Goal: Task Accomplishment & Management: Manage account settings

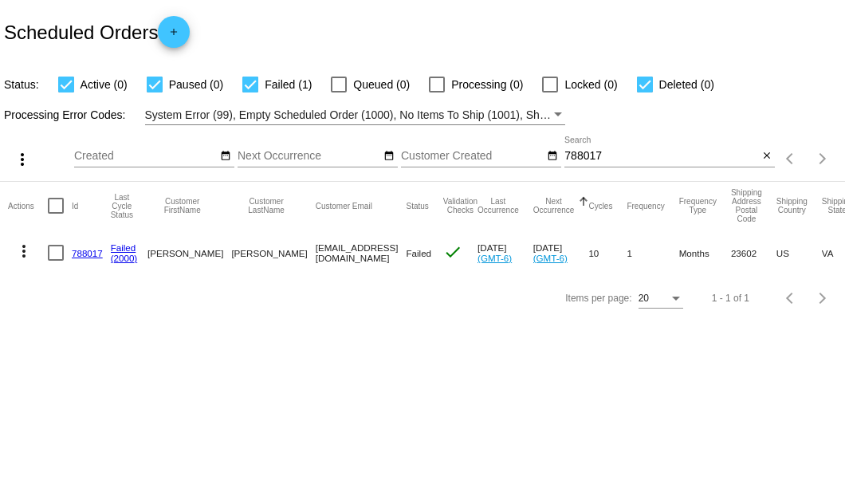
click at [577, 151] on input "788017" at bounding box center [661, 156] width 194 height 13
drag, startPoint x: 245, startPoint y: 252, endPoint x: 380, endPoint y: 255, distance: 135.6
click at [381, 254] on mat-row "more_vert 788017 Failed (2000) john Hackman johnkarenhackman@gmail.com Failed c…" at bounding box center [582, 253] width 1149 height 46
copy mat-row "johnkarenhackman@gmail.com"
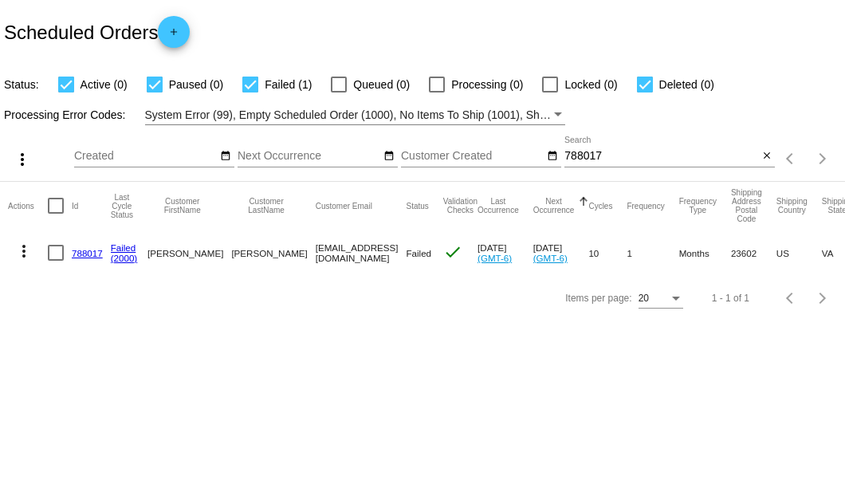
click at [86, 252] on link "788017" at bounding box center [87, 253] width 31 height 10
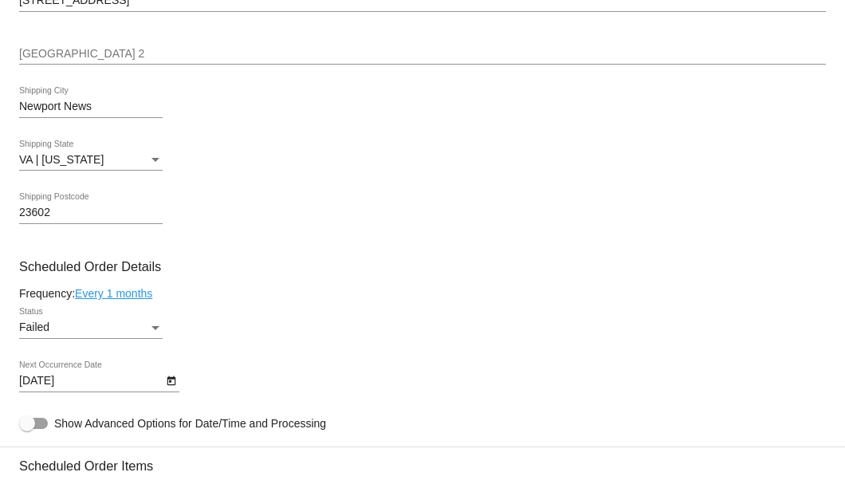
scroll to position [850, 0]
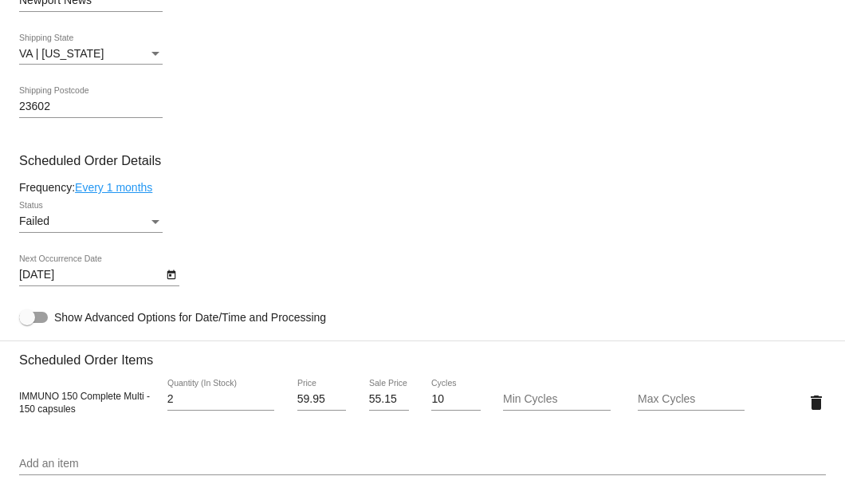
click at [154, 221] on div "Status" at bounding box center [155, 222] width 8 height 4
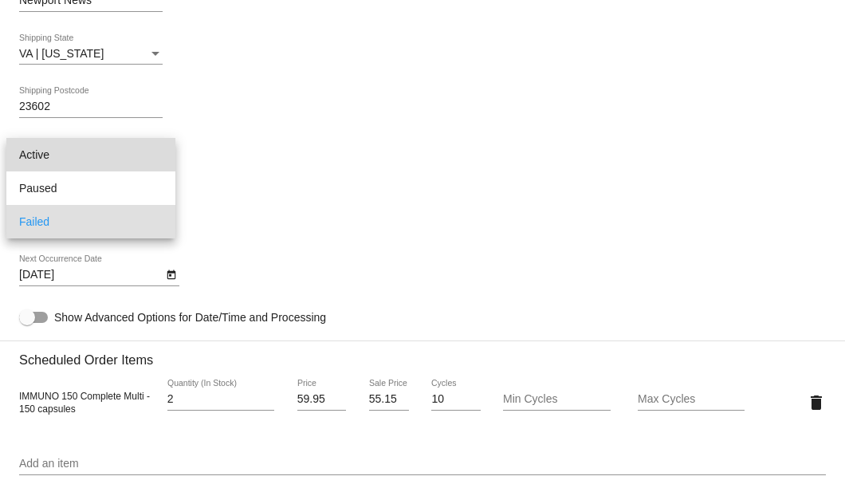
click at [108, 153] on span "Active" at bounding box center [90, 154] width 143 height 33
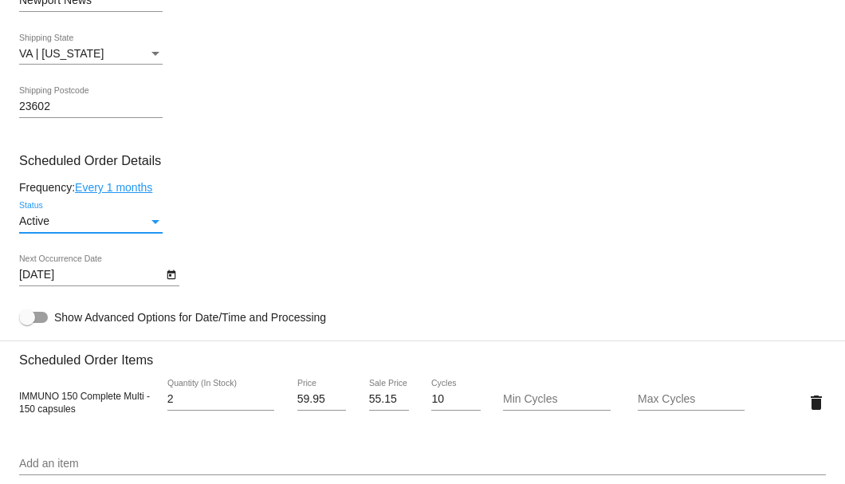
click at [169, 268] on icon "Open calendar" at bounding box center [171, 274] width 11 height 19
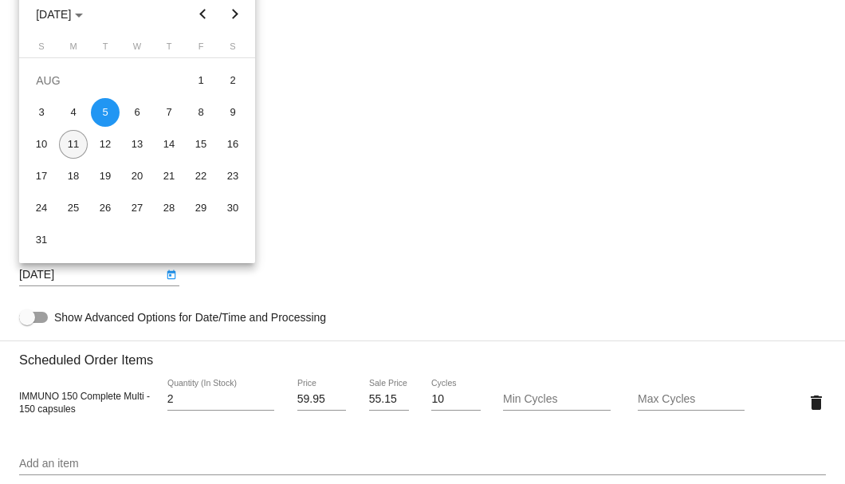
click at [73, 139] on div "11" at bounding box center [73, 144] width 29 height 29
type input "8/11/2025"
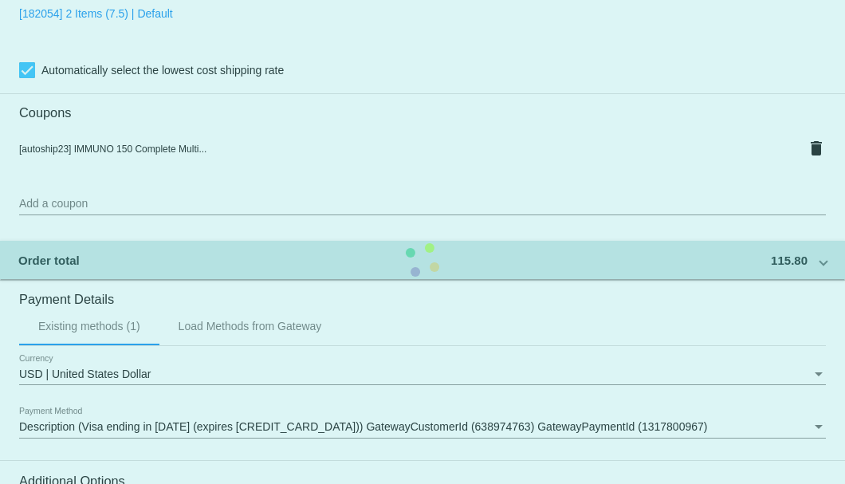
scroll to position [1583, 0]
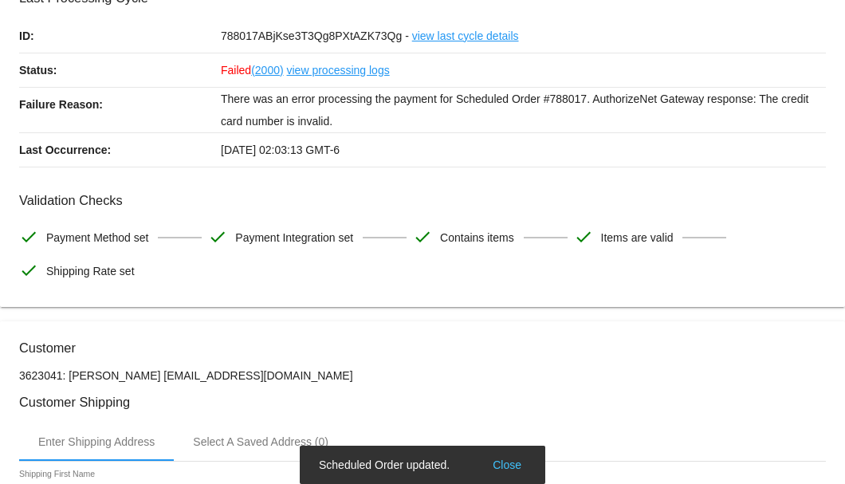
scroll to position [0, 0]
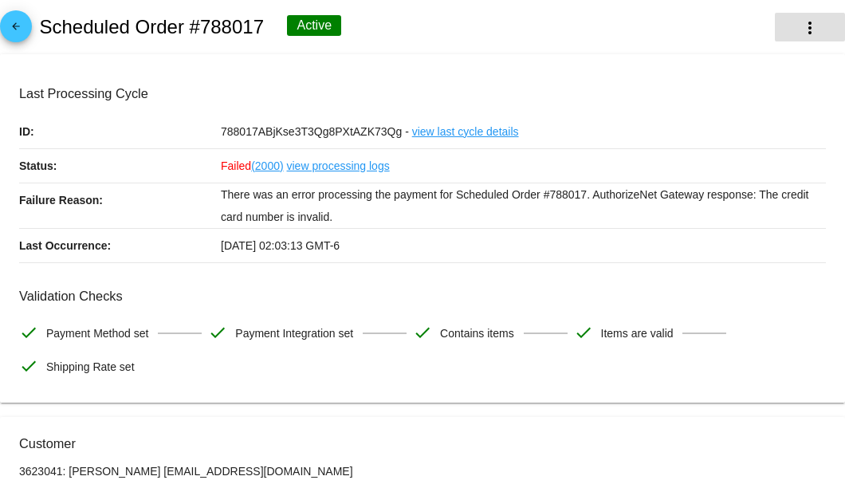
click at [803, 33] on mat-icon "more_vert" at bounding box center [809, 27] width 19 height 19
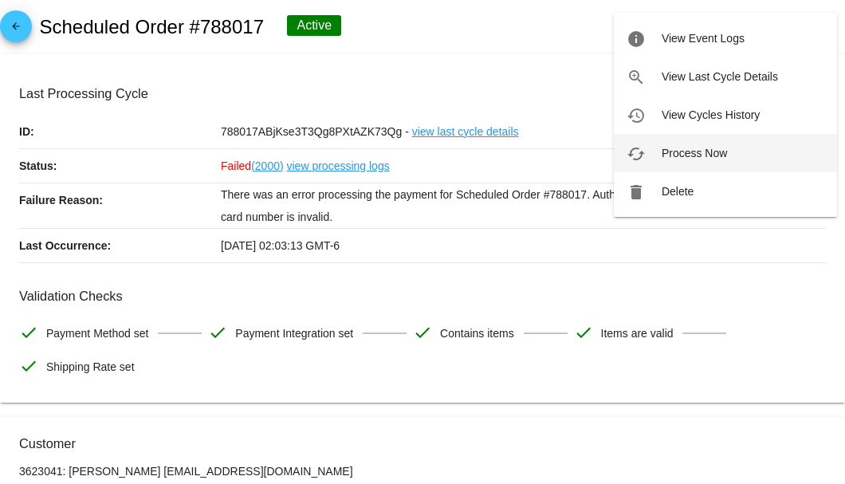
click at [709, 144] on button "cached Process Now" at bounding box center [725, 153] width 223 height 38
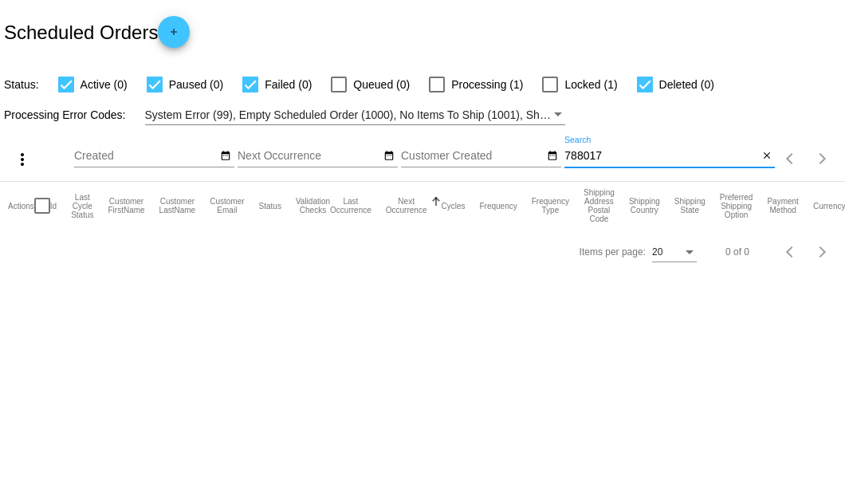
click at [592, 154] on input "788017" at bounding box center [661, 156] width 194 height 13
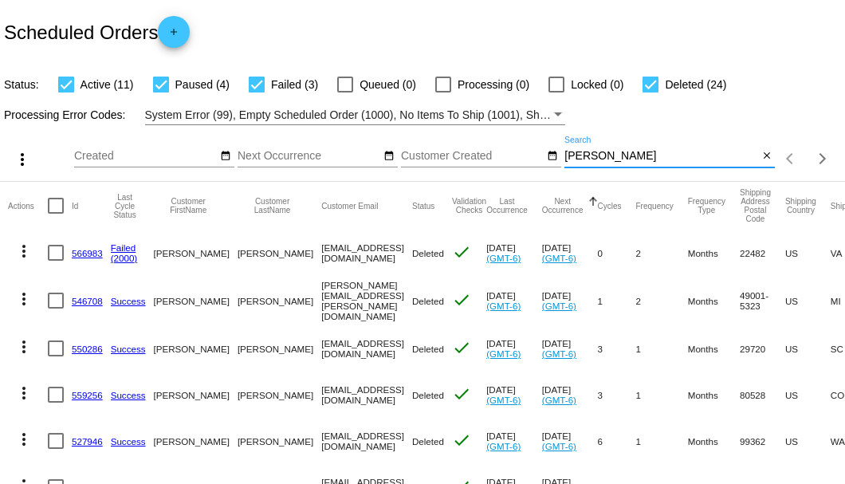
type input "lewis"
click at [153, 87] on div at bounding box center [161, 85] width 16 height 16
click at [160, 92] on input "Paused (4)" at bounding box center [160, 92] width 1 height 1
checkbox input "false"
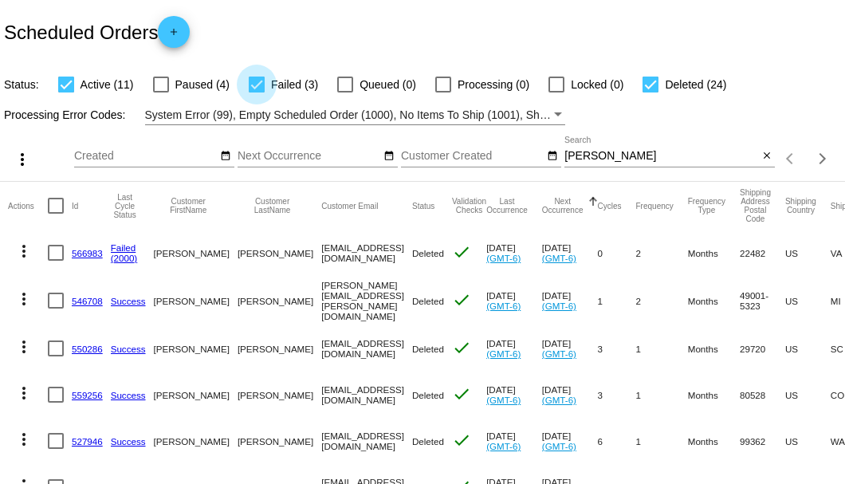
click at [256, 83] on div at bounding box center [257, 85] width 16 height 16
click at [256, 92] on input "Failed (3)" at bounding box center [256, 92] width 1 height 1
checkbox input "false"
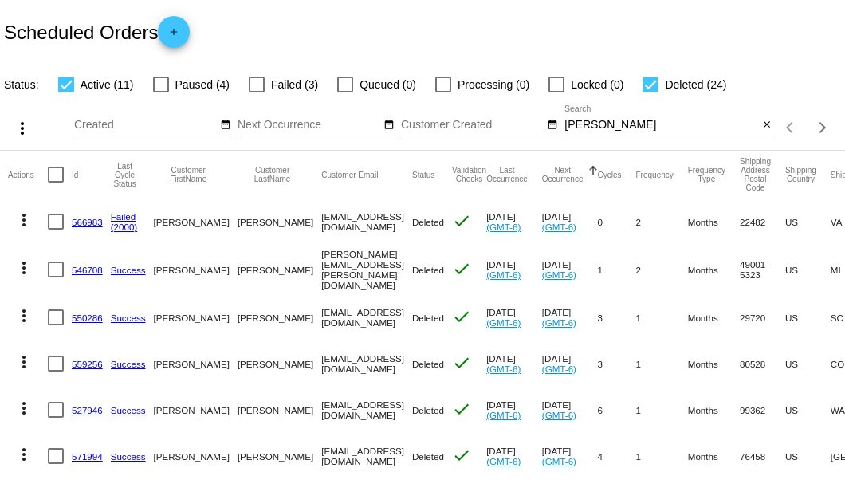
click at [160, 85] on div at bounding box center [161, 85] width 16 height 16
click at [160, 92] on input "Paused (4)" at bounding box center [160, 92] width 1 height 1
checkbox input "true"
click at [649, 84] on div at bounding box center [650, 85] width 16 height 16
click at [650, 92] on input "Deleted (24)" at bounding box center [650, 92] width 1 height 1
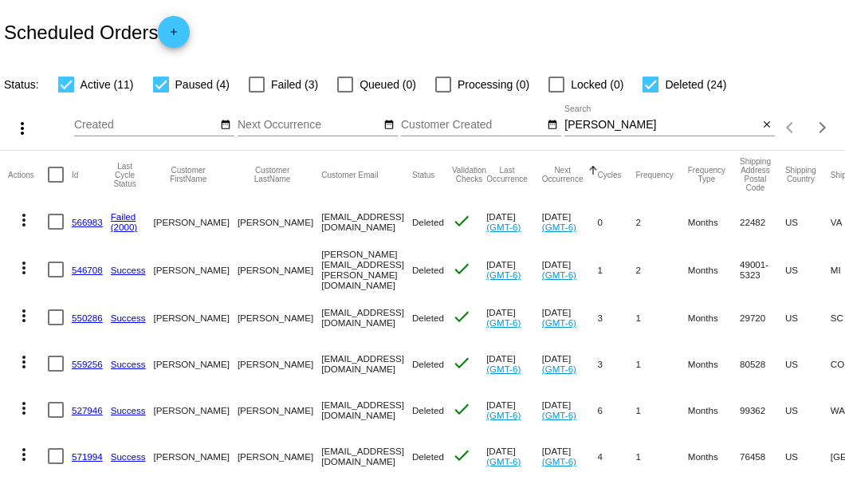
checkbox input "false"
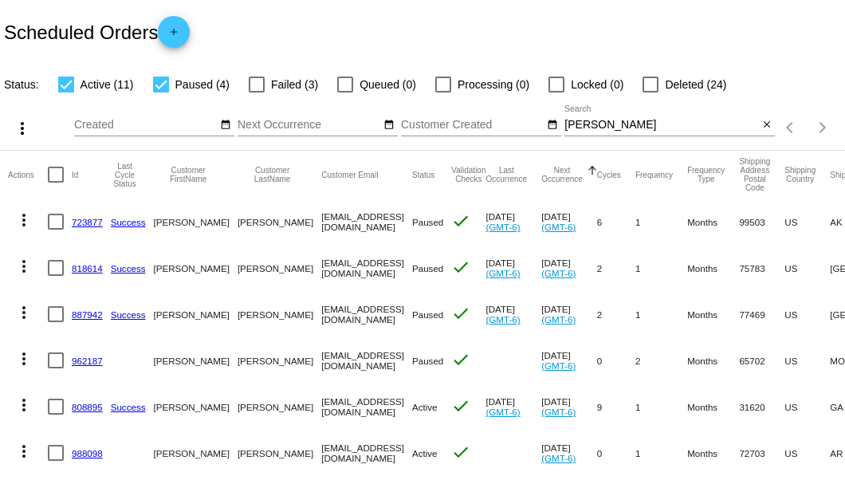
click at [62, 276] on div at bounding box center [56, 268] width 16 height 16
click at [56, 277] on input "checkbox" at bounding box center [55, 276] width 1 height 1
checkbox input "true"
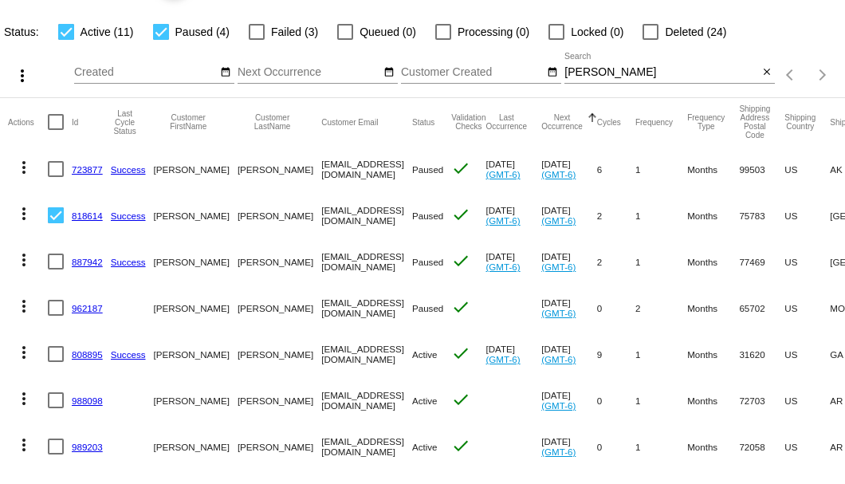
scroll to position [106, 0]
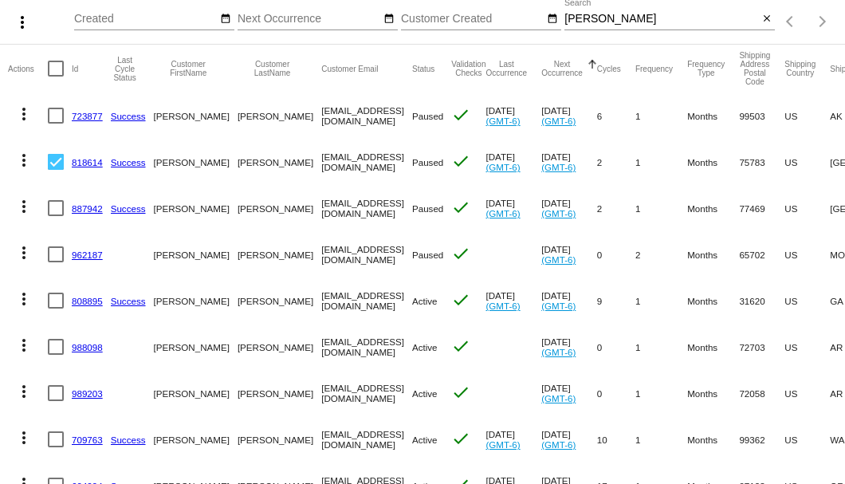
click at [22, 170] on mat-icon "more_vert" at bounding box center [23, 160] width 19 height 19
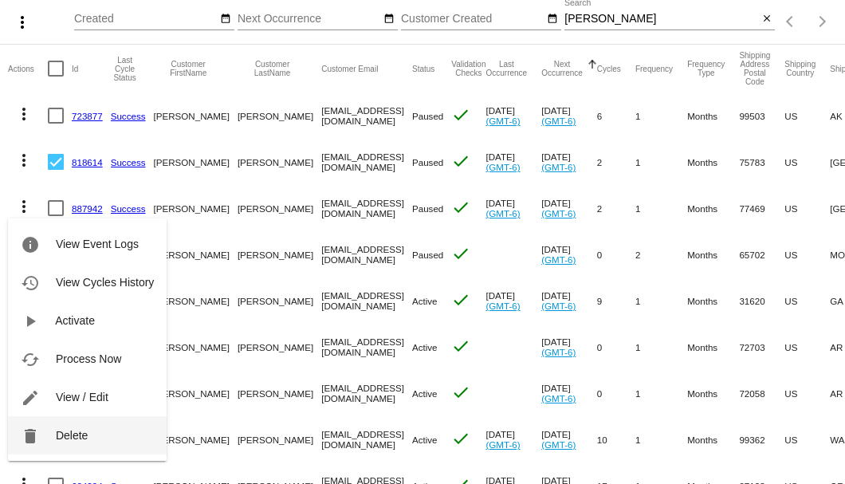
click at [81, 430] on span "Delete" at bounding box center [72, 435] width 32 height 13
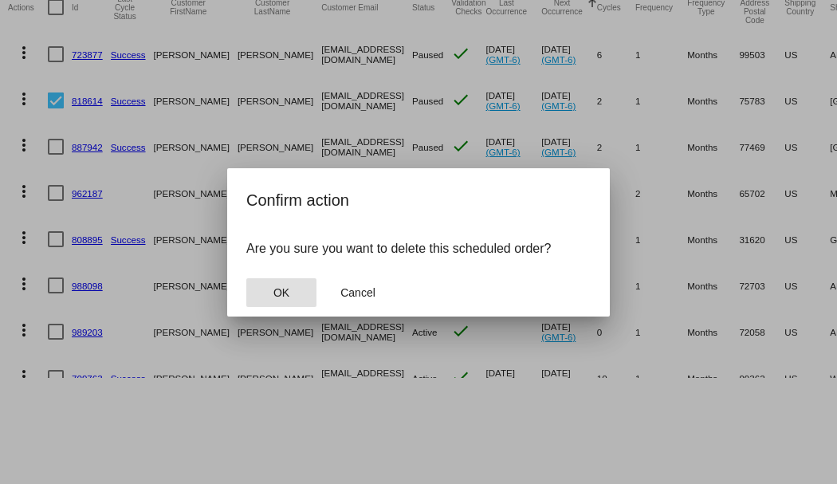
click at [281, 293] on span "OK" at bounding box center [281, 292] width 16 height 13
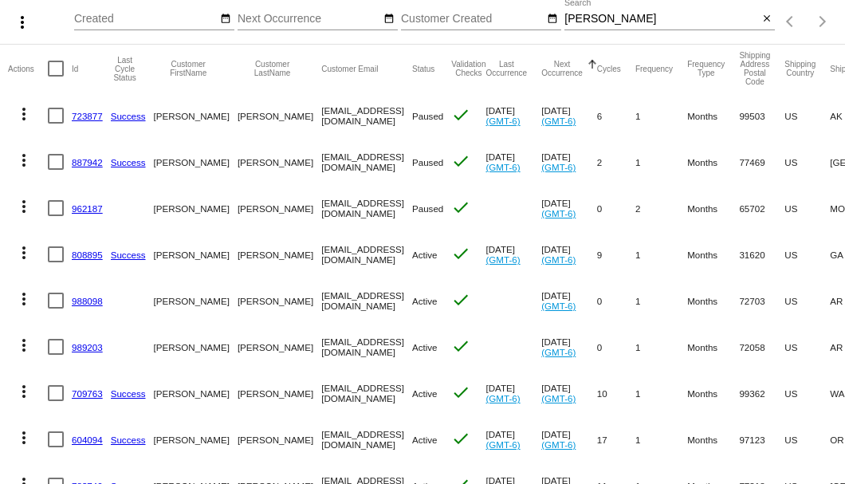
scroll to position [0, 0]
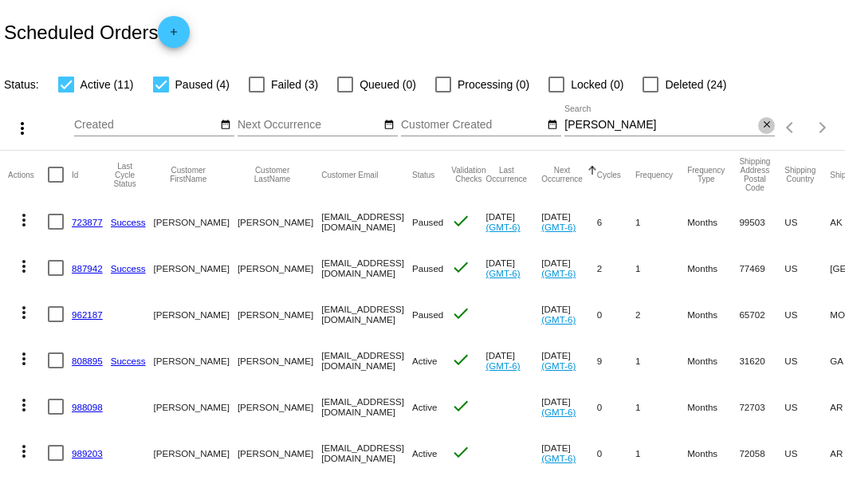
click at [761, 132] on mat-icon "close" at bounding box center [766, 125] width 11 height 13
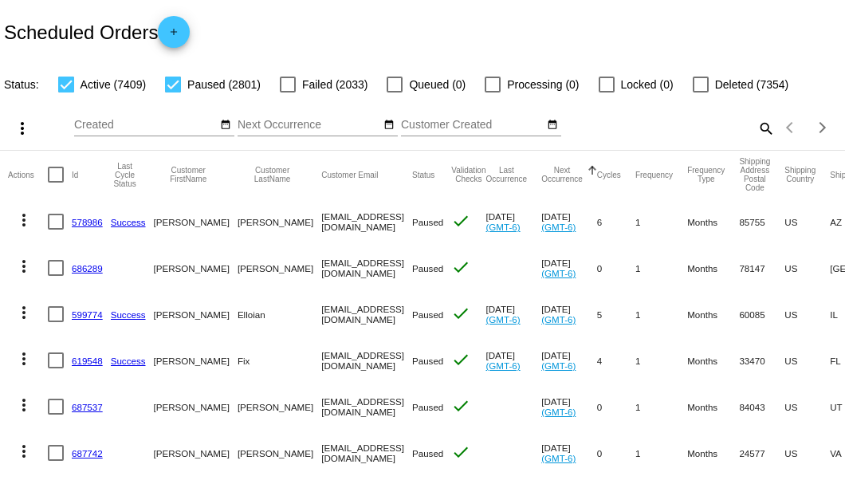
click at [757, 140] on mat-icon "search" at bounding box center [765, 128] width 19 height 25
click at [757, 132] on input "Search" at bounding box center [669, 125] width 210 height 13
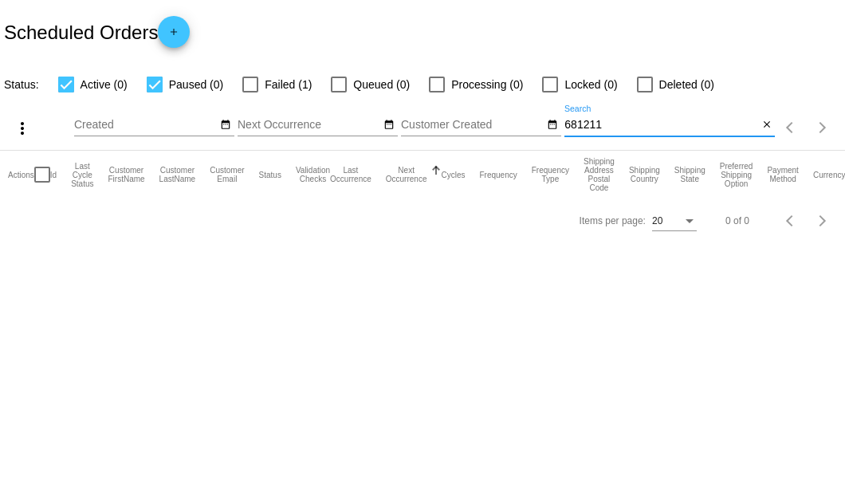
type input "681211"
click at [258, 82] on div at bounding box center [250, 85] width 16 height 16
click at [250, 92] on input "Failed (1)" at bounding box center [250, 92] width 1 height 1
checkbox input "true"
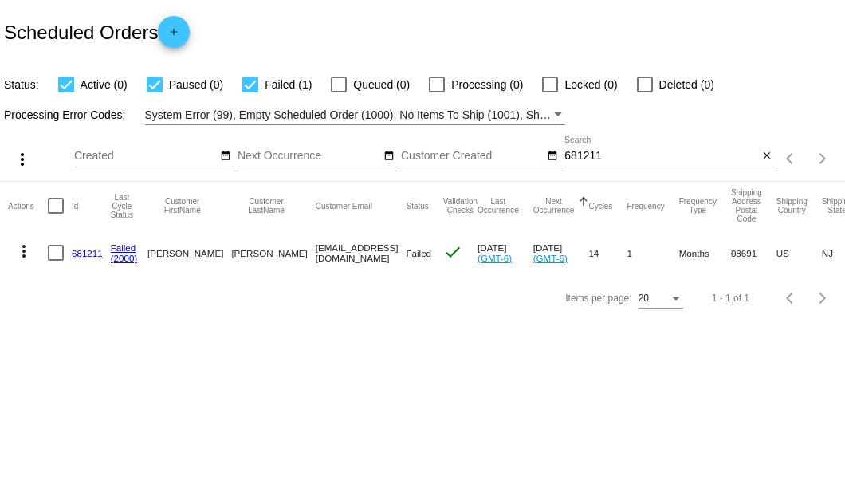
click at [80, 253] on link "681211" at bounding box center [87, 253] width 31 height 10
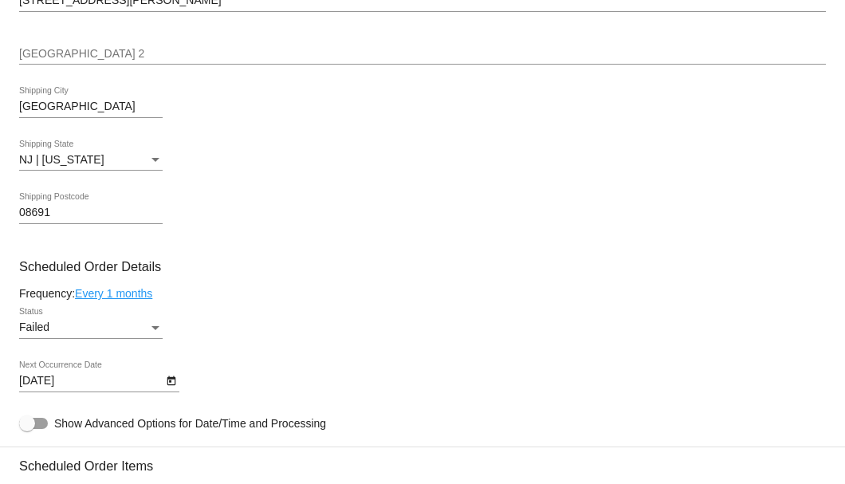
scroll to position [957, 0]
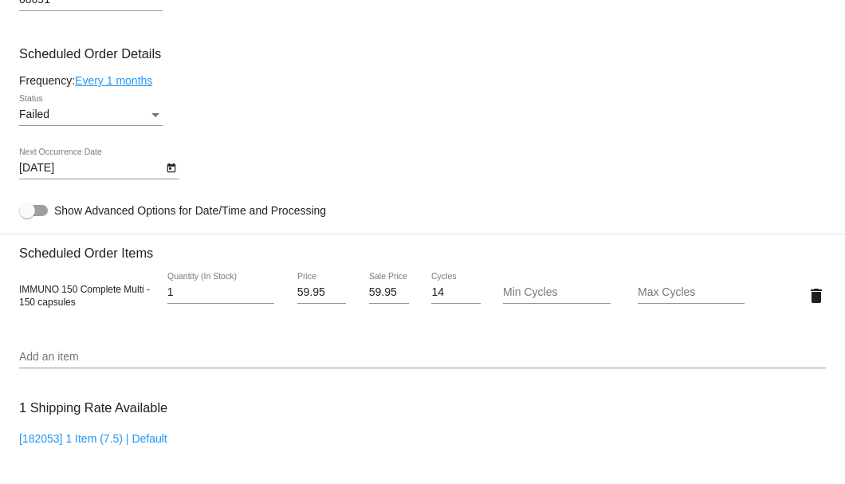
click at [148, 118] on div "Failed" at bounding box center [83, 114] width 129 height 13
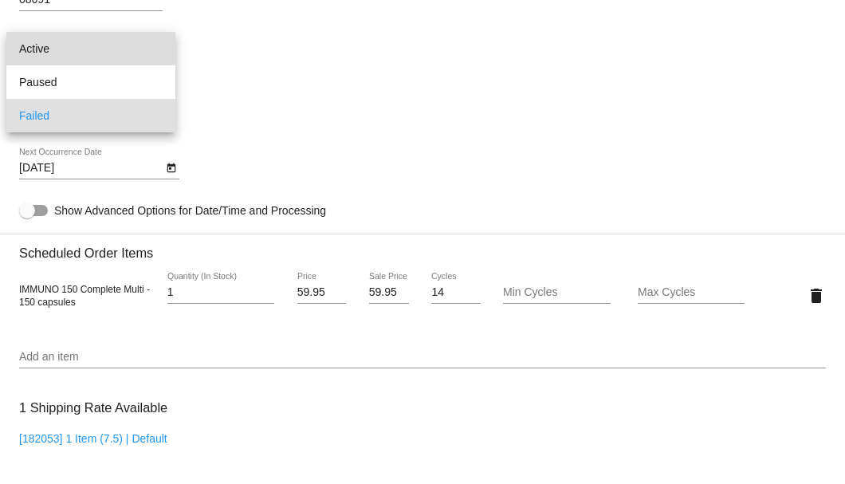
click at [128, 54] on span "Active" at bounding box center [90, 48] width 143 height 33
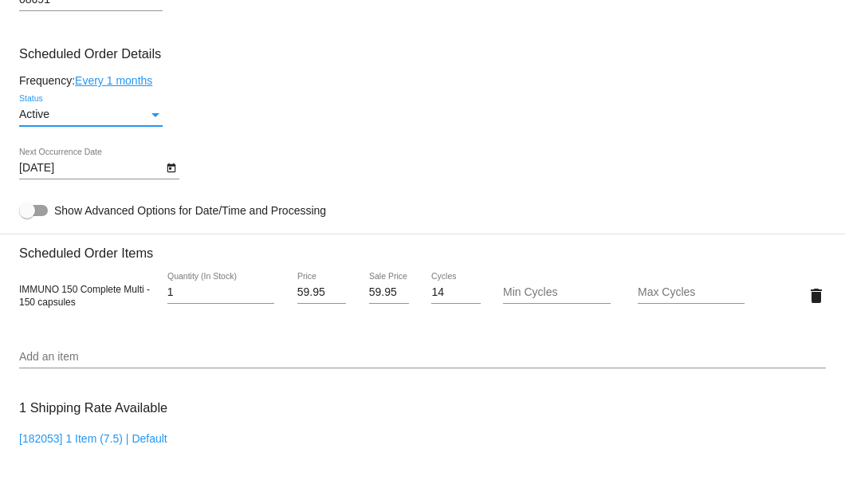
click at [172, 162] on icon "Open calendar" at bounding box center [171, 168] width 11 height 19
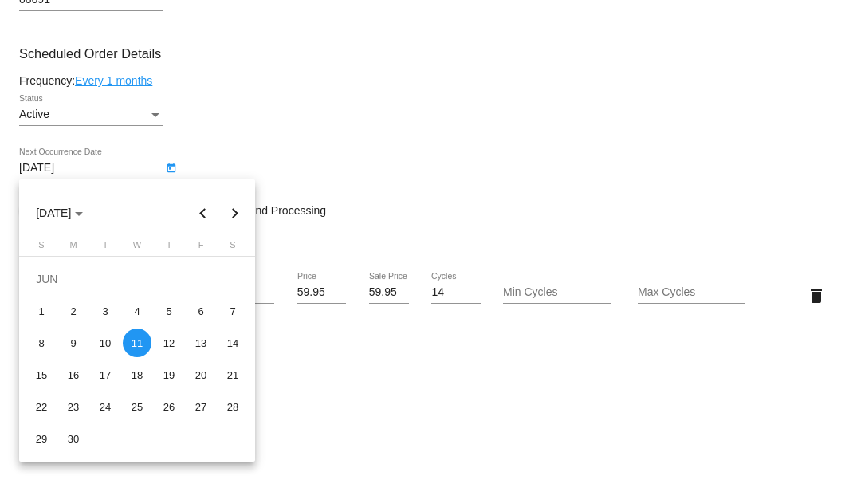
click at [234, 215] on button "Next month" at bounding box center [235, 213] width 32 height 32
click at [69, 343] on div "11" at bounding box center [73, 342] width 29 height 29
type input "8/11/2025"
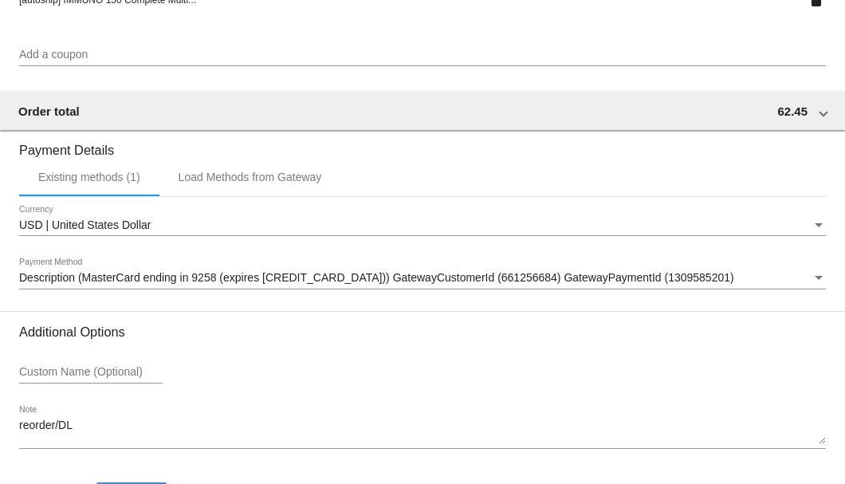
scroll to position [1583, 0]
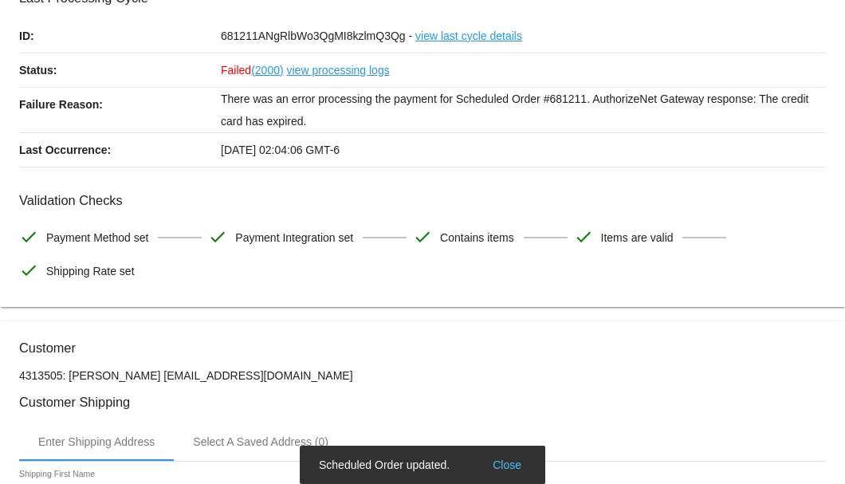
scroll to position [0, 0]
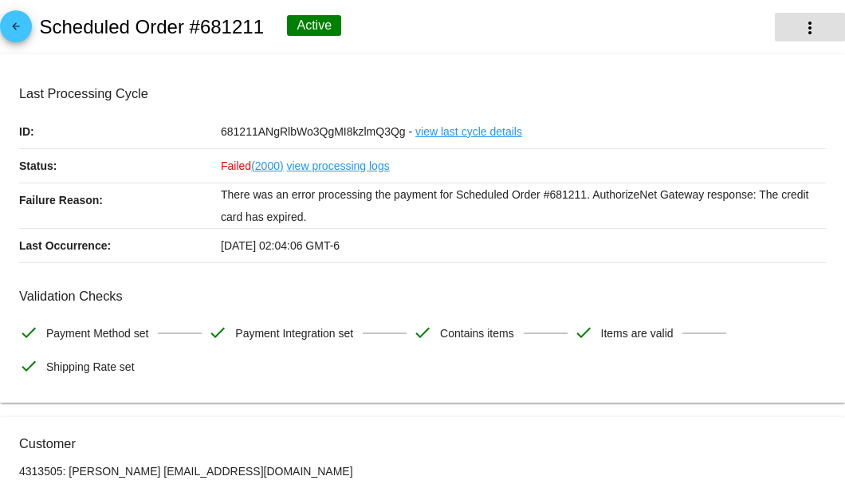
click at [800, 31] on mat-icon "more_vert" at bounding box center [809, 27] width 19 height 19
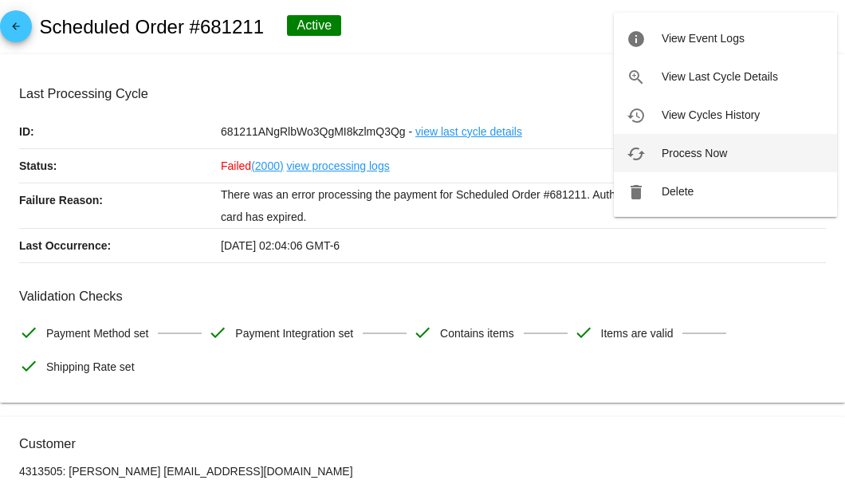
click at [697, 151] on span "Process Now" at bounding box center [694, 153] width 65 height 13
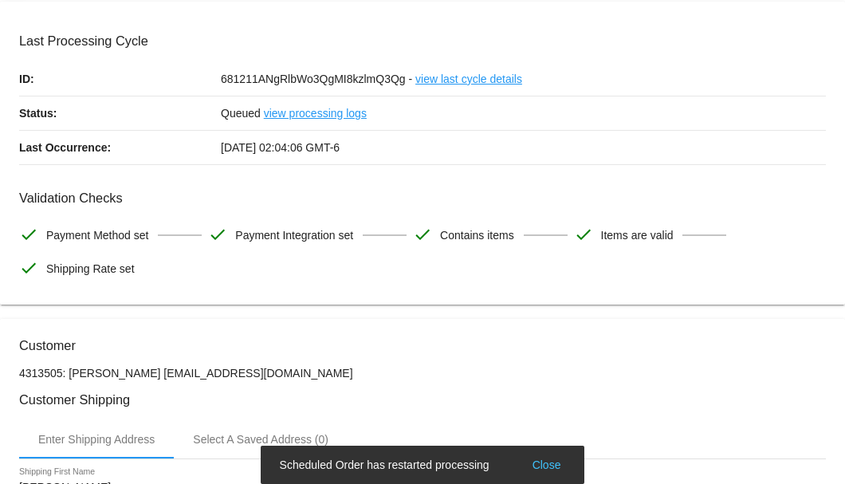
scroll to position [265, 0]
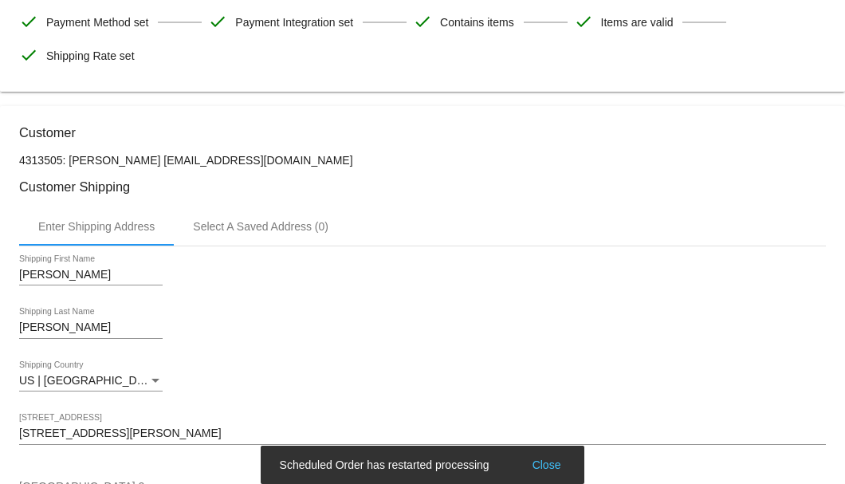
drag, startPoint x: 338, startPoint y: 159, endPoint x: 142, endPoint y: 159, distance: 196.1
click at [142, 159] on p "4313505: Camillo Petito 6094485684@exceptionalproducts.org" at bounding box center [422, 160] width 807 height 13
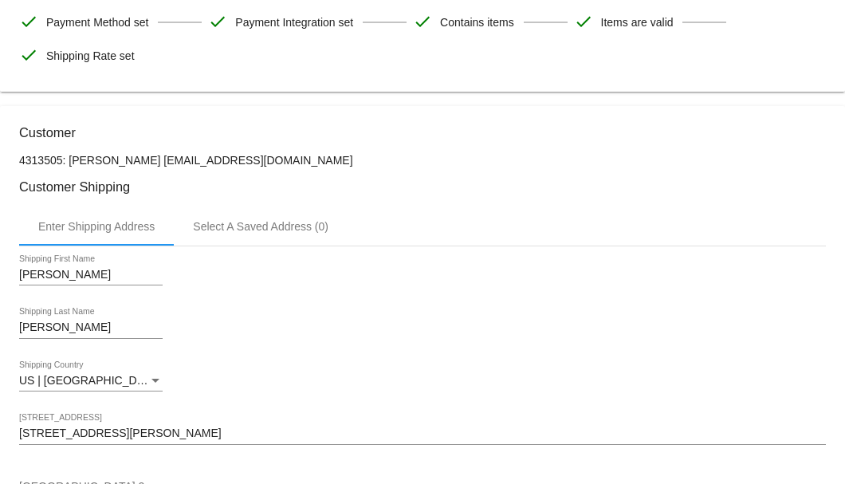
copy p "6094485684@exceptionalproducts.org"
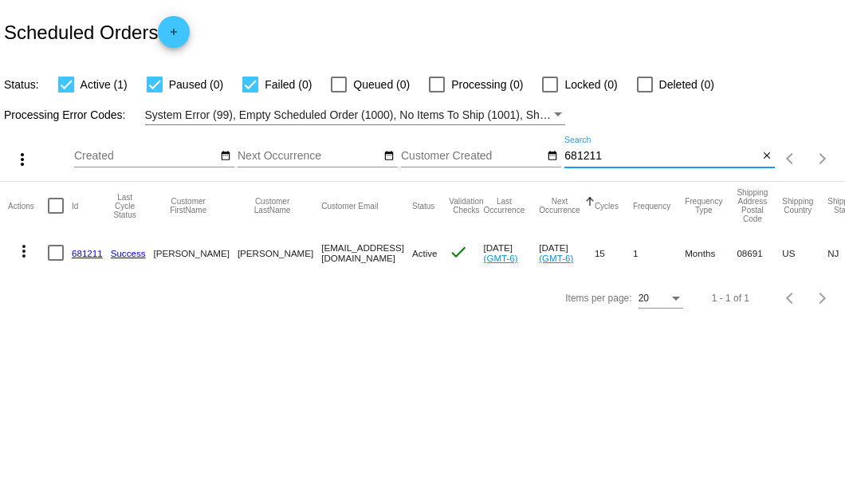
click at [583, 158] on input "681211" at bounding box center [661, 156] width 194 height 13
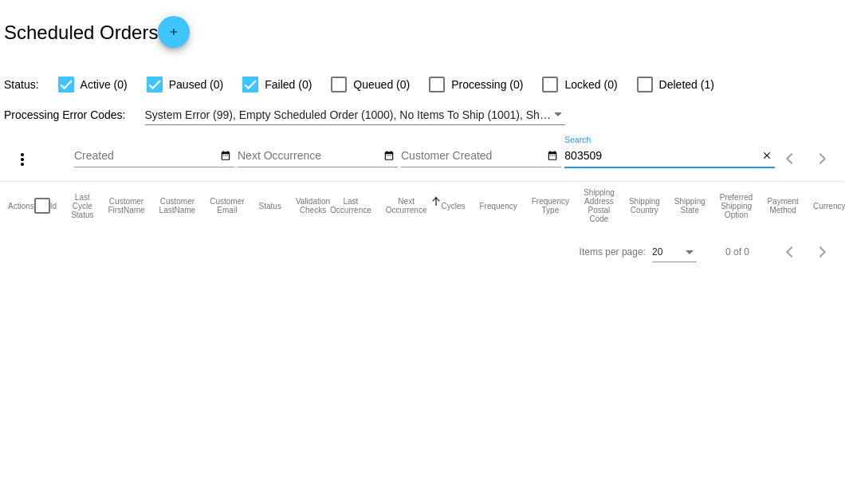
type input "803509"
click at [642, 87] on div at bounding box center [645, 85] width 16 height 16
click at [644, 92] on input "Deleted (1)" at bounding box center [644, 92] width 1 height 1
checkbox input "true"
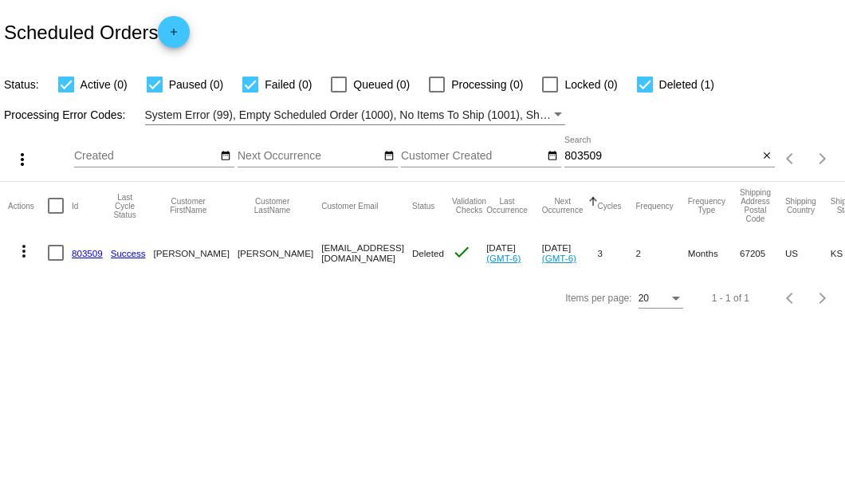
drag, startPoint x: 257, startPoint y: 248, endPoint x: 390, endPoint y: 257, distance: 132.6
click at [390, 257] on mat-cell "[EMAIL_ADDRESS][DOMAIN_NAME]" at bounding box center [366, 253] width 91 height 46
copy mat-cell "[EMAIL_ADDRESS][DOMAIN_NAME]"
click at [80, 253] on link "803509" at bounding box center [87, 253] width 31 height 10
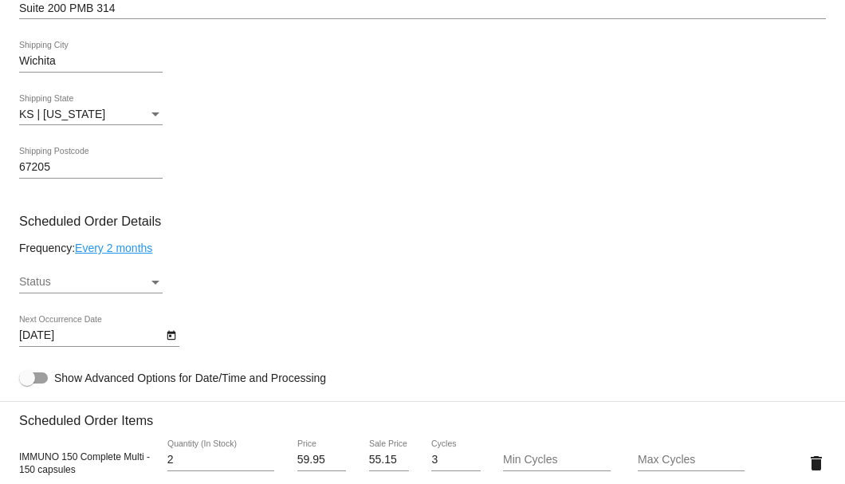
scroll to position [850, 0]
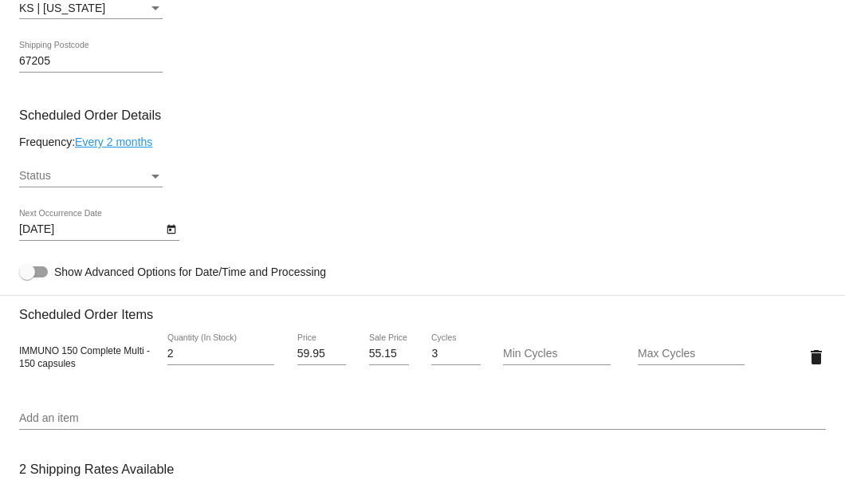
click at [135, 171] on div "Status" at bounding box center [83, 176] width 129 height 13
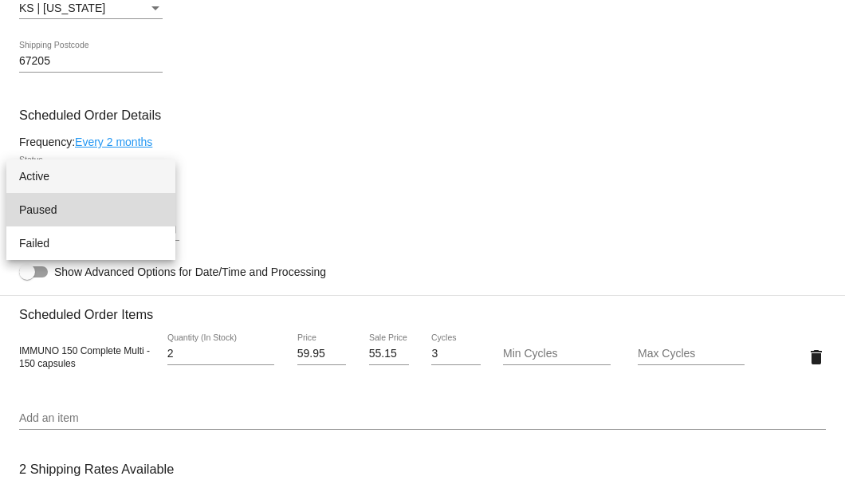
click at [113, 205] on span "Paused" at bounding box center [90, 209] width 143 height 33
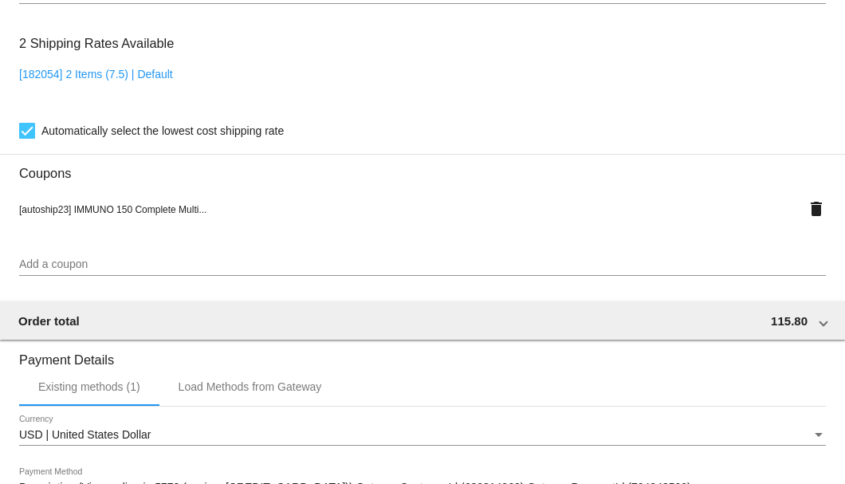
scroll to position [1538, 0]
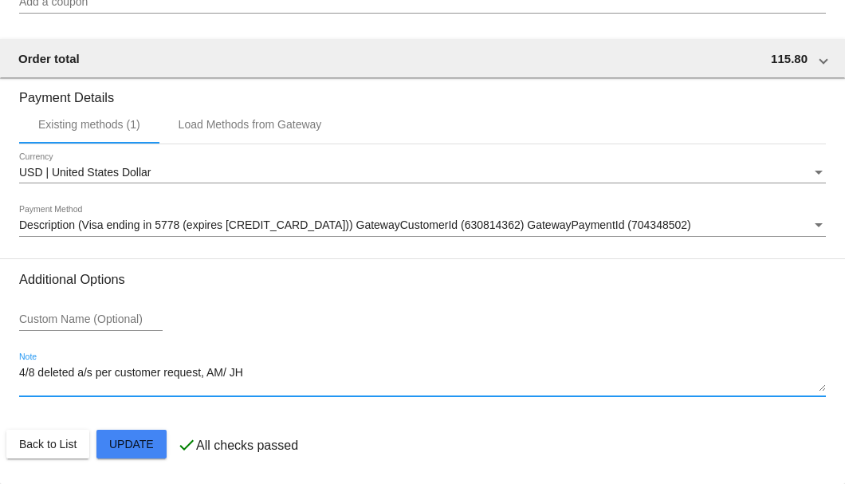
drag, startPoint x: 265, startPoint y: 375, endPoint x: 19, endPoint y: 375, distance: 245.5
click at [19, 375] on textarea "4/8 deleted a/s per customer request, AM/ JH" at bounding box center [422, 380] width 807 height 26
click at [39, 375] on textarea "8-11 req to restart A/S-SB" at bounding box center [422, 380] width 807 height 26
type textarea "8-11 Per Ap req to restart A/S-SB"
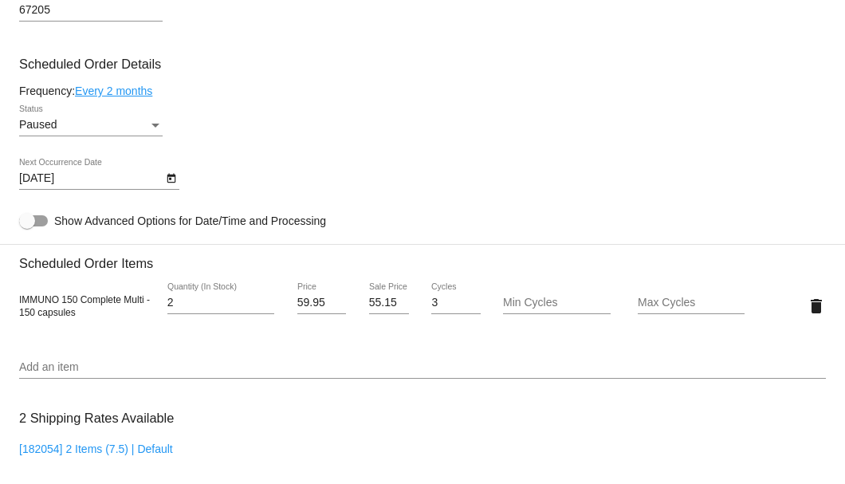
scroll to position [741, 0]
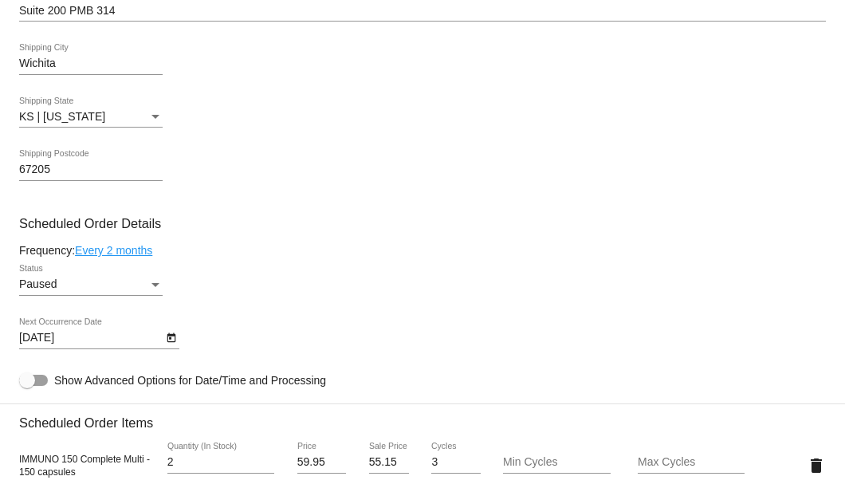
click at [150, 285] on div "Status" at bounding box center [155, 284] width 14 height 13
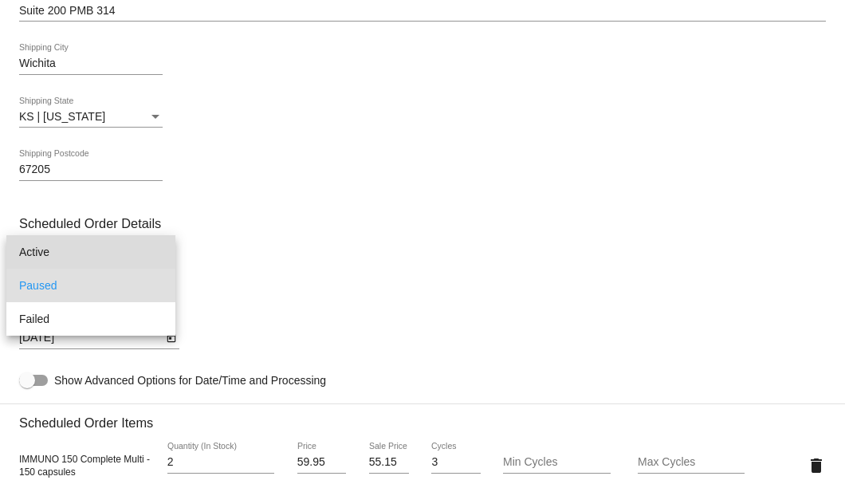
click at [111, 254] on span "Active" at bounding box center [90, 251] width 143 height 33
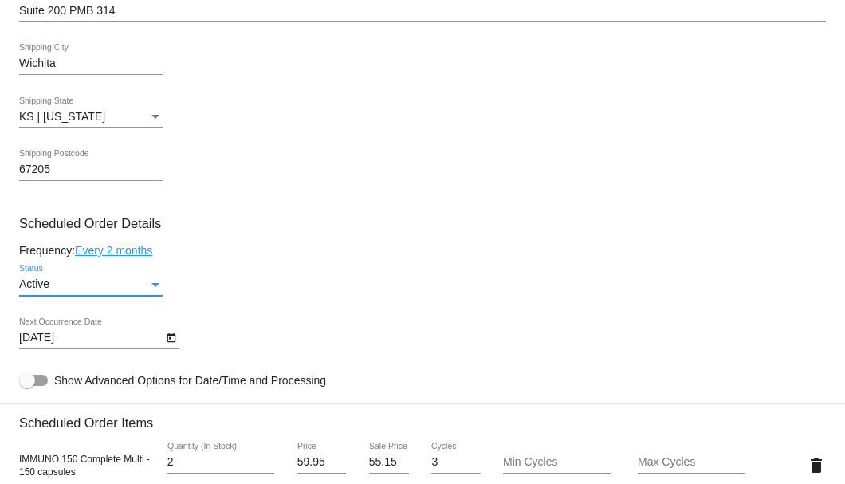
click at [174, 348] on div at bounding box center [99, 348] width 160 height 1
click at [172, 340] on icon "Open calendar" at bounding box center [171, 337] width 11 height 19
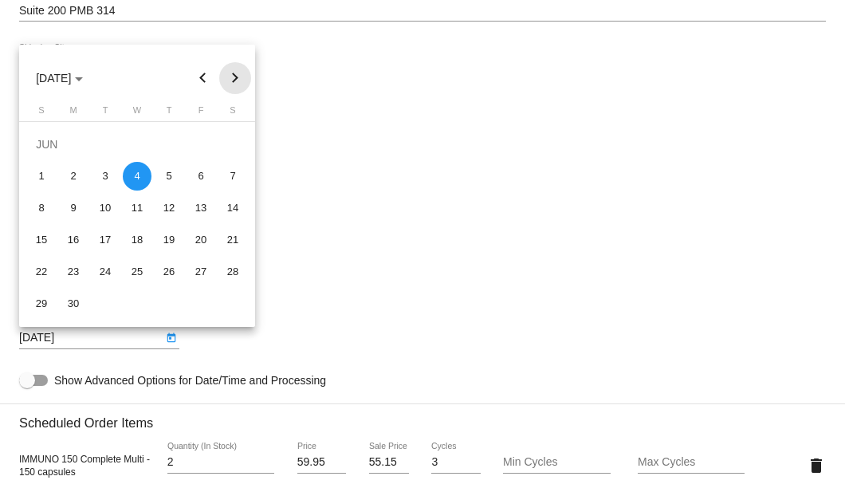
click at [242, 83] on button "Next month" at bounding box center [235, 78] width 32 height 32
click at [75, 211] on div "11" at bounding box center [73, 208] width 29 height 29
type input "8/11/2025"
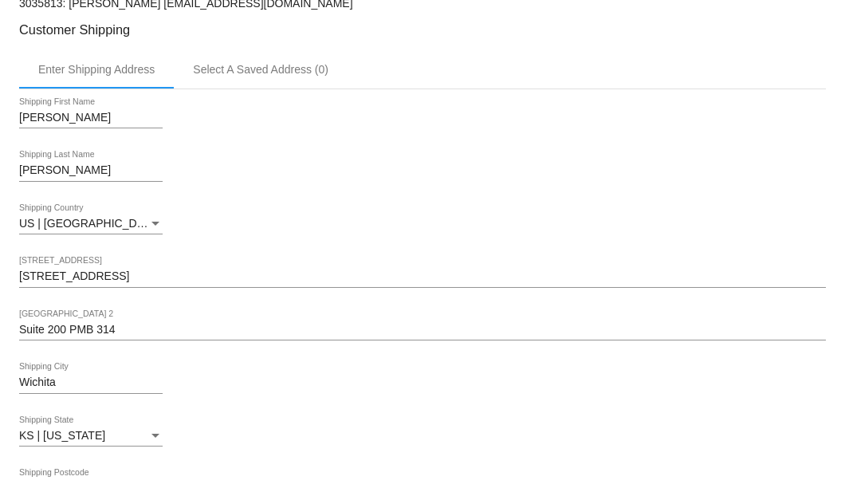
scroll to position [316, 0]
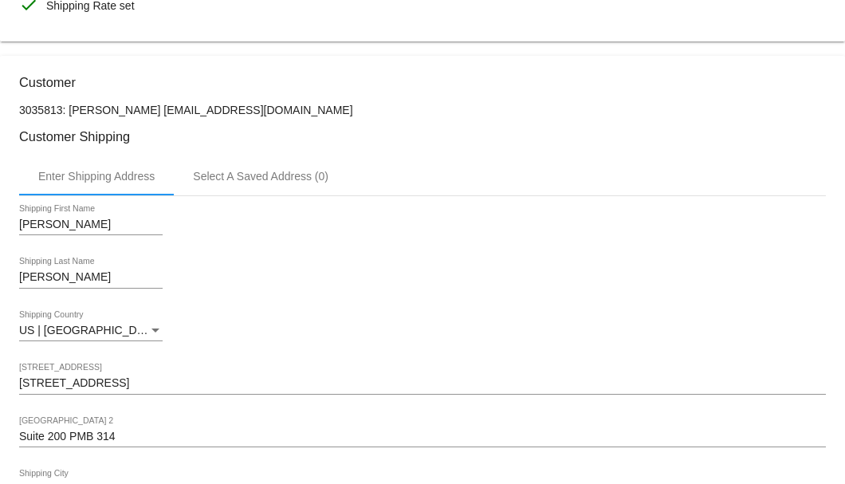
drag, startPoint x: 309, startPoint y: 107, endPoint x: 148, endPoint y: 105, distance: 161.0
click at [148, 105] on p "3035813: Gregory Paugh door2doorincomeinc@gmail.com" at bounding box center [422, 110] width 807 height 13
copy p "door2doorincomeinc@gmail.com"
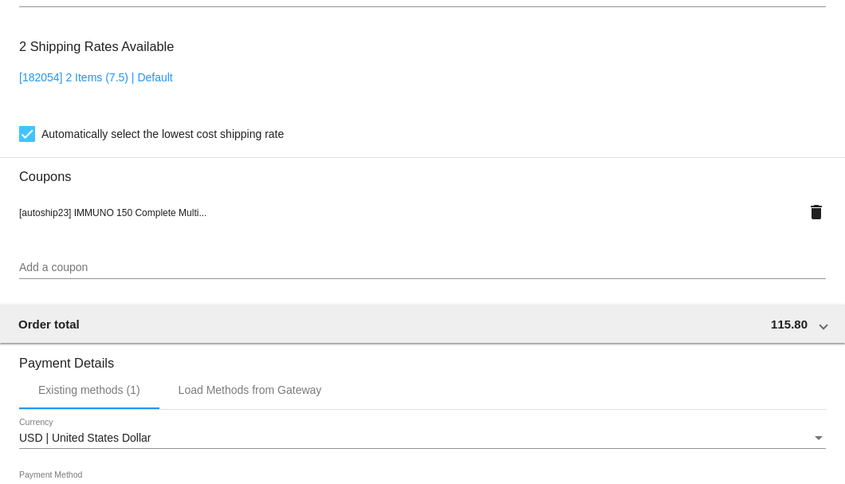
scroll to position [1538, 0]
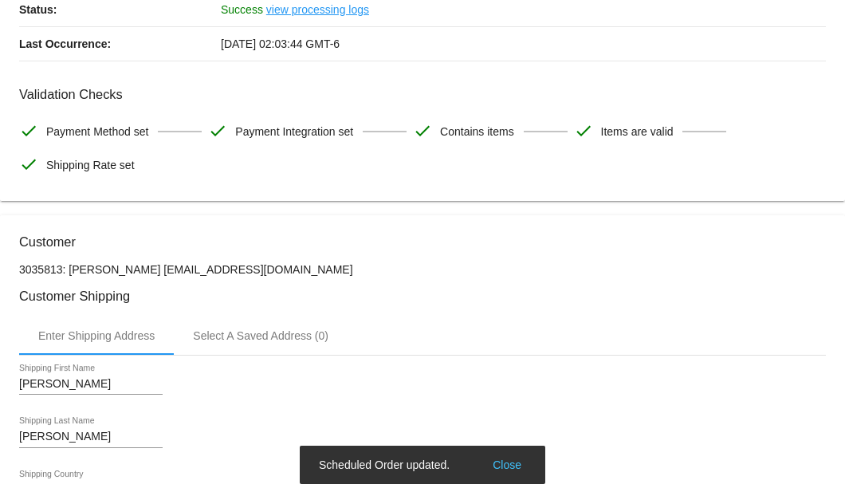
scroll to position [0, 0]
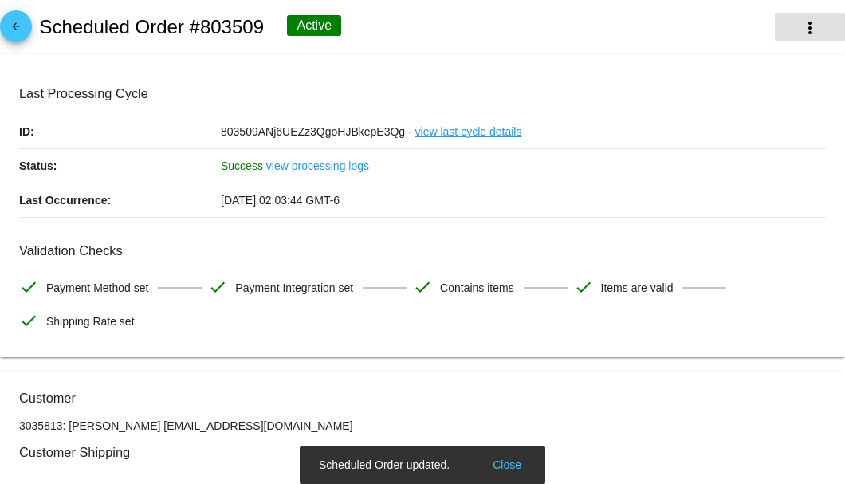
click at [807, 33] on mat-icon "more_vert" at bounding box center [809, 27] width 19 height 19
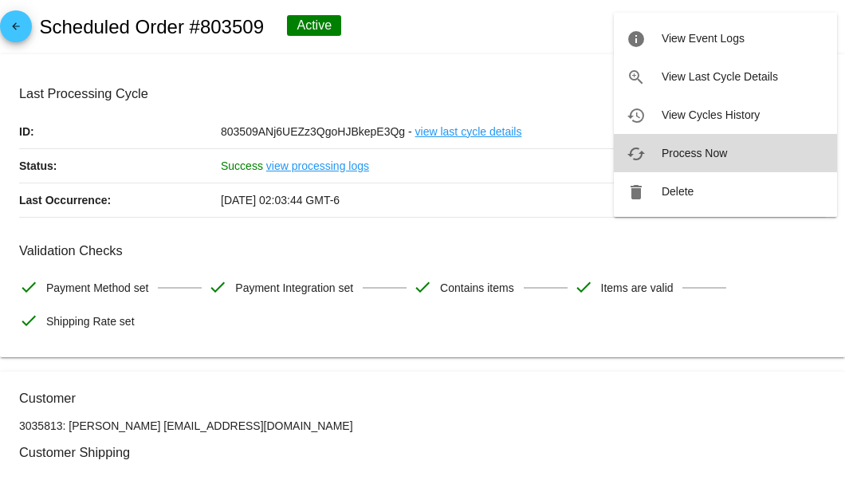
click at [689, 149] on span "Process Now" at bounding box center [694, 153] width 65 height 13
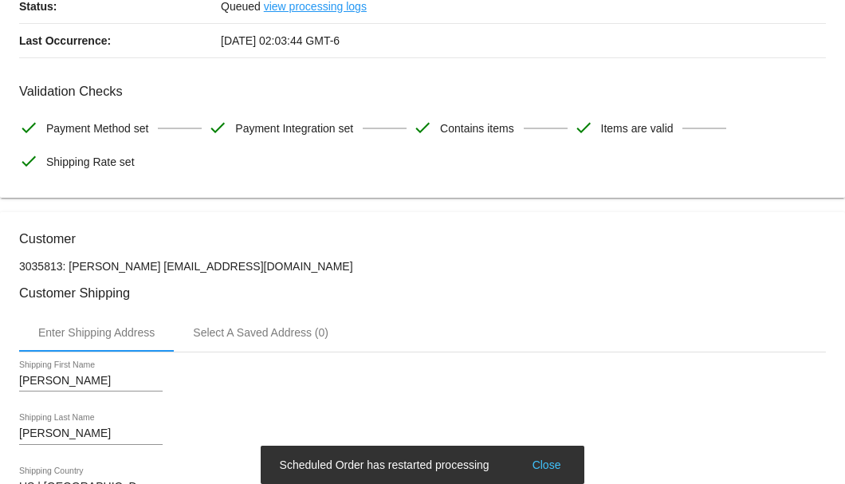
scroll to position [371, 0]
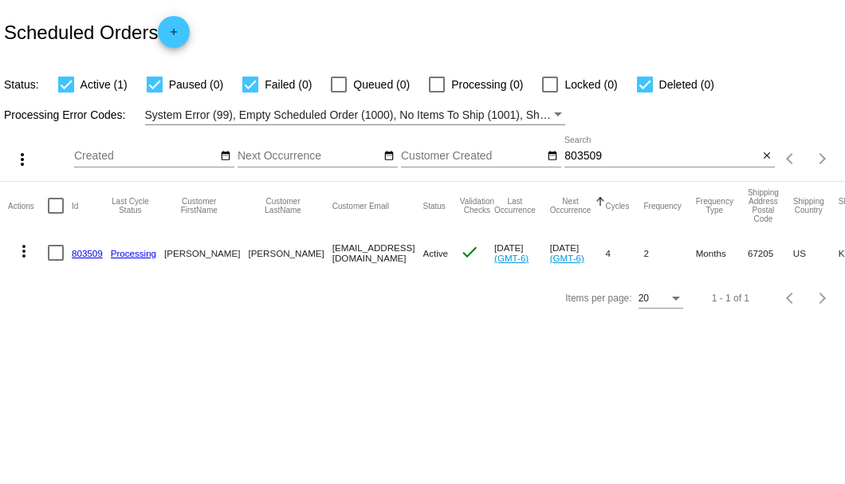
drag, startPoint x: 277, startPoint y: 252, endPoint x: 403, endPoint y: 255, distance: 126.0
click at [403, 255] on mat-row "more_vert 803509 Processing Gregory Paugh door2doorincomeinc@gmail.com Active c…" at bounding box center [590, 253] width 1165 height 46
copy mat-row "door2doorincomeinc@gmail.com"
click at [583, 153] on input "803509" at bounding box center [661, 156] width 194 height 13
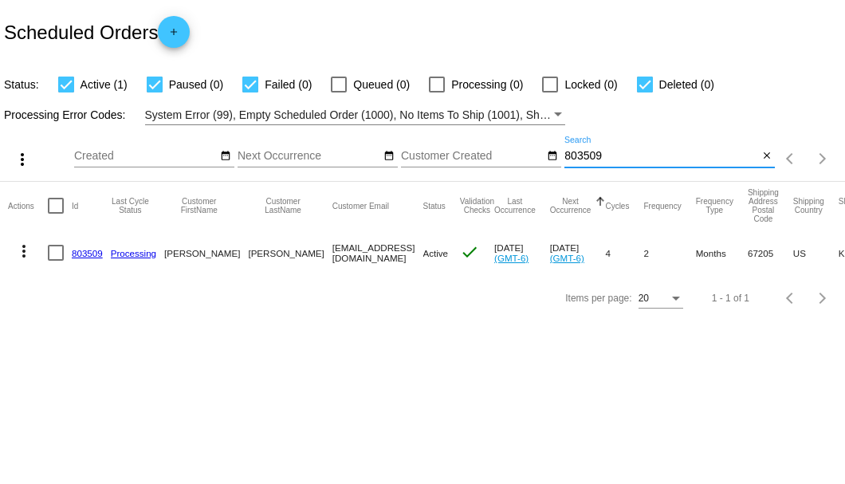
paste input "623011"
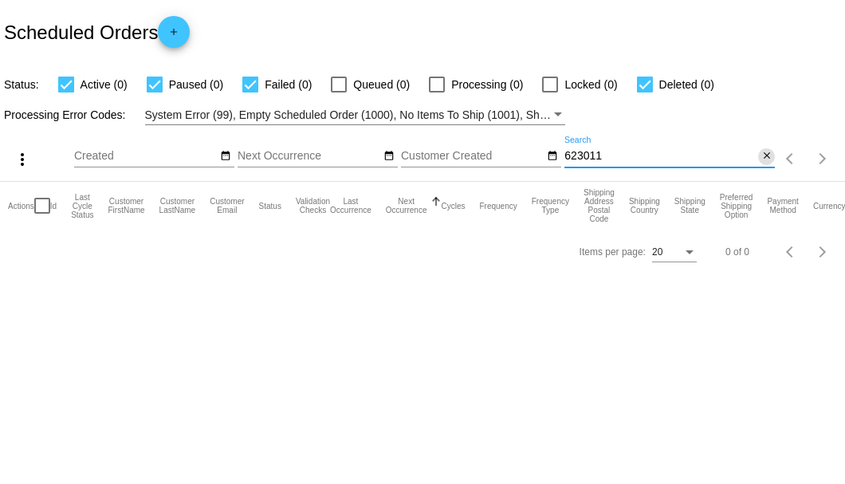
type input "623011"
click at [761, 155] on mat-icon "close" at bounding box center [766, 156] width 11 height 13
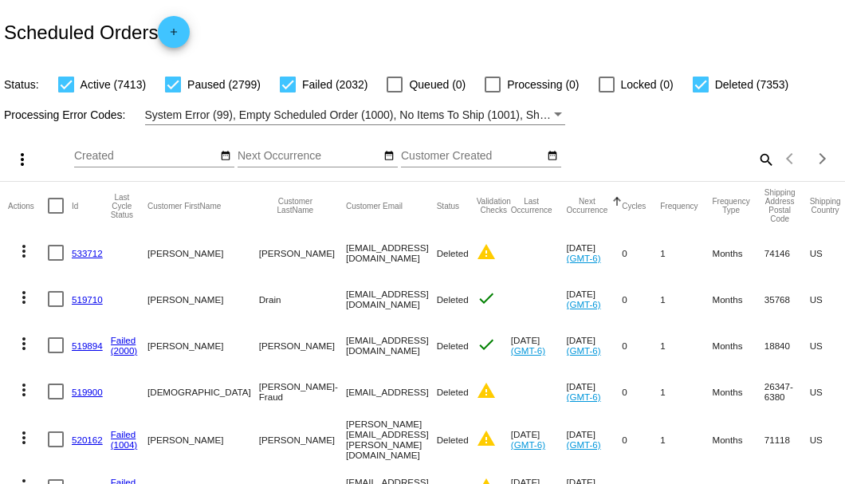
click at [759, 171] on mat-icon "search" at bounding box center [765, 159] width 19 height 25
click at [759, 163] on input "Search" at bounding box center [669, 156] width 210 height 13
paste input "830425"
type input "830425"
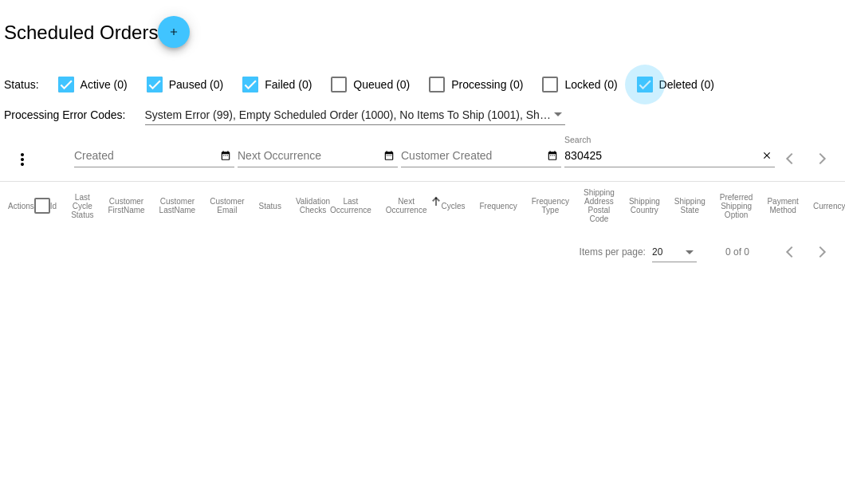
click at [644, 89] on div at bounding box center [645, 85] width 16 height 16
click at [644, 92] on input "Deleted (0)" at bounding box center [644, 92] width 1 height 1
checkbox input "false"
click at [594, 158] on input "830425" at bounding box center [661, 156] width 194 height 13
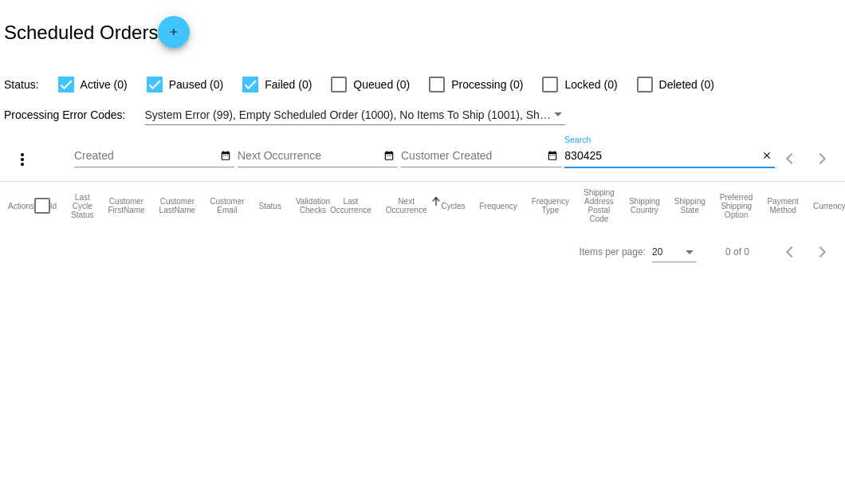
paste input "[EMAIL_ADDRESS][DOMAIN_NAME]"
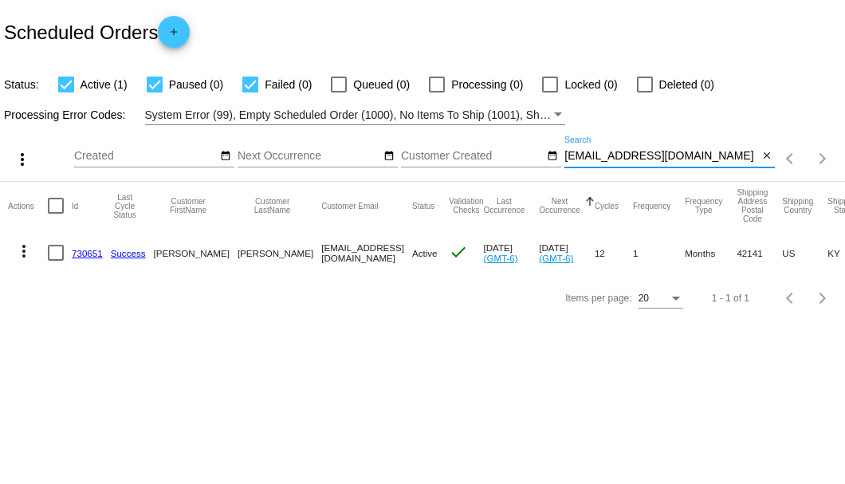
type input "[EMAIL_ADDRESS][DOMAIN_NAME]"
click at [51, 251] on div at bounding box center [56, 253] width 16 height 16
click at [55, 261] on input "checkbox" at bounding box center [55, 261] width 1 height 1
checkbox input "true"
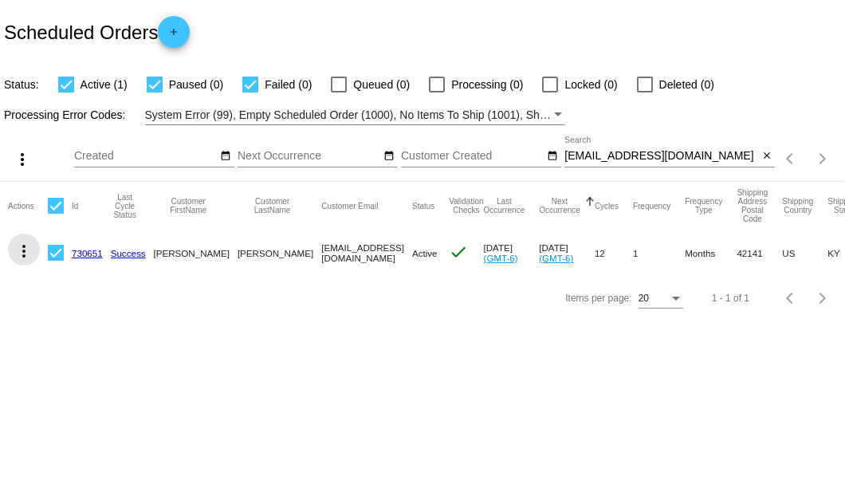
click at [22, 250] on mat-icon "more_vert" at bounding box center [23, 251] width 19 height 19
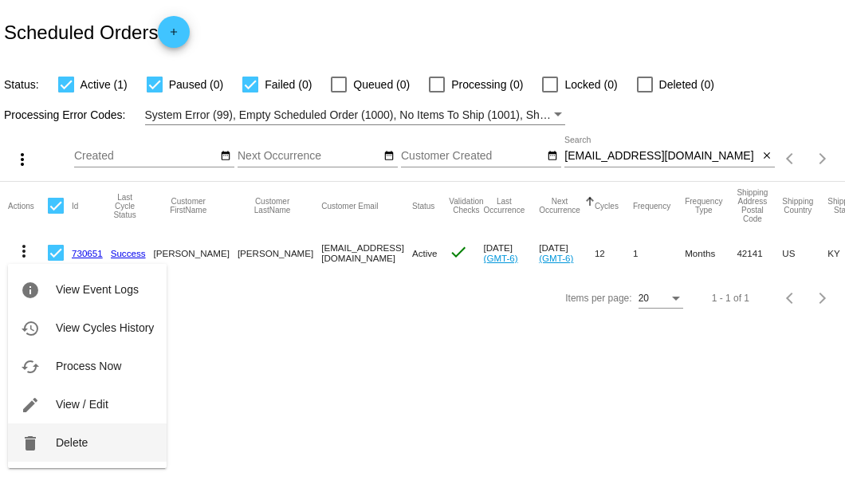
click at [59, 448] on span "Delete" at bounding box center [72, 442] width 32 height 13
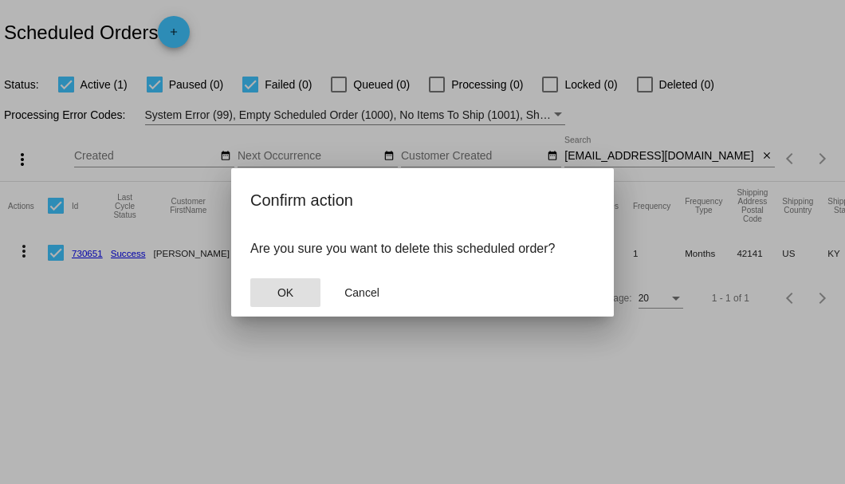
click at [291, 296] on span "OK" at bounding box center [285, 292] width 16 height 13
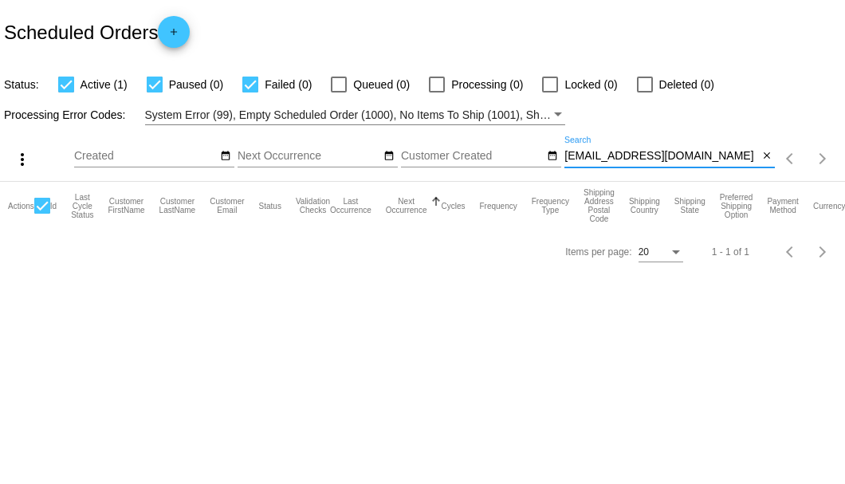
drag, startPoint x: 724, startPoint y: 156, endPoint x: 564, endPoint y: 154, distance: 159.4
click at [564, 154] on input "[EMAIL_ADDRESS][DOMAIN_NAME]" at bounding box center [661, 156] width 194 height 13
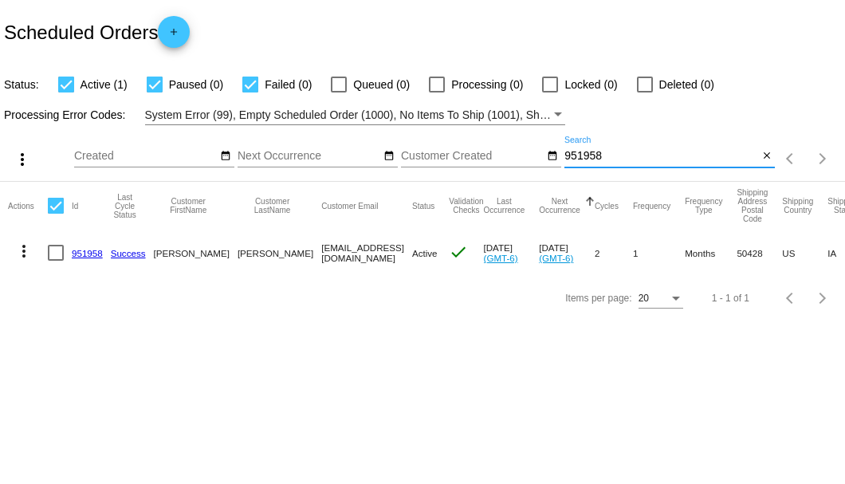
type input "951958"
click at [78, 248] on link "951958" at bounding box center [87, 253] width 31 height 10
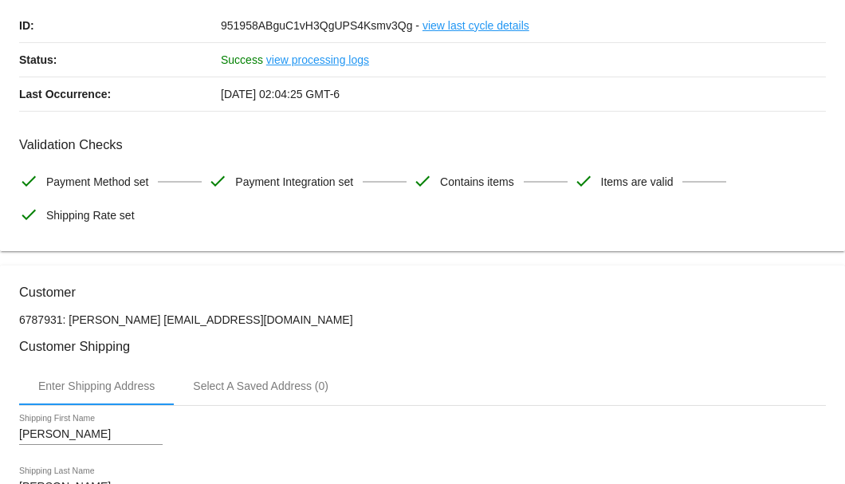
scroll to position [265, 0]
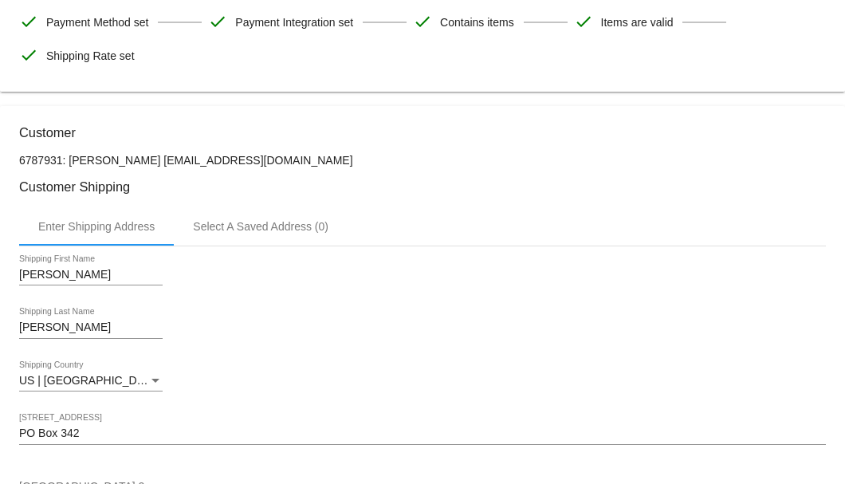
drag, startPoint x: 228, startPoint y: 158, endPoint x: 129, endPoint y: 158, distance: 98.8
click at [129, 158] on p "6787931: [PERSON_NAME] [EMAIL_ADDRESS][DOMAIN_NAME]" at bounding box center [422, 160] width 807 height 13
copy p "[EMAIL_ADDRESS][DOMAIN_NAME]"
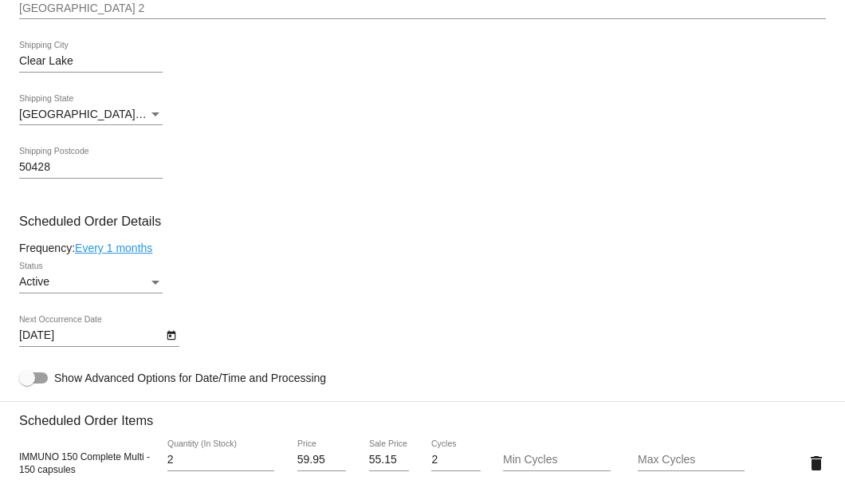
scroll to position [903, 0]
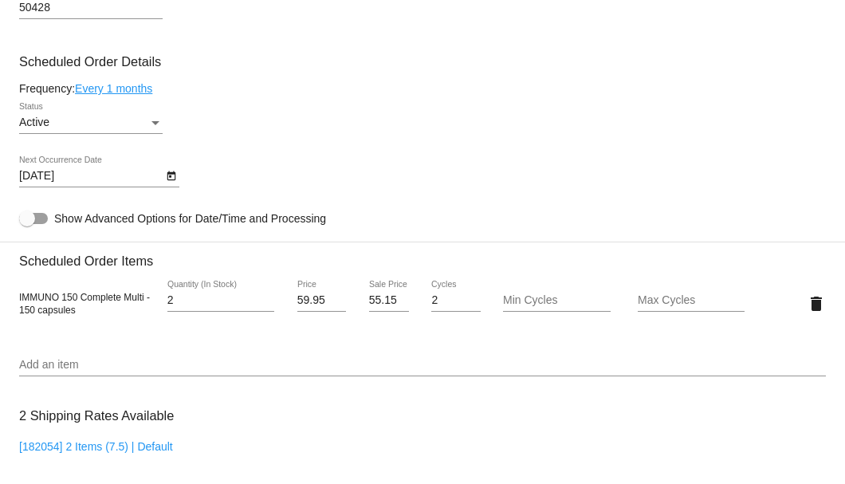
click at [174, 178] on icon "Open calendar" at bounding box center [171, 176] width 11 height 19
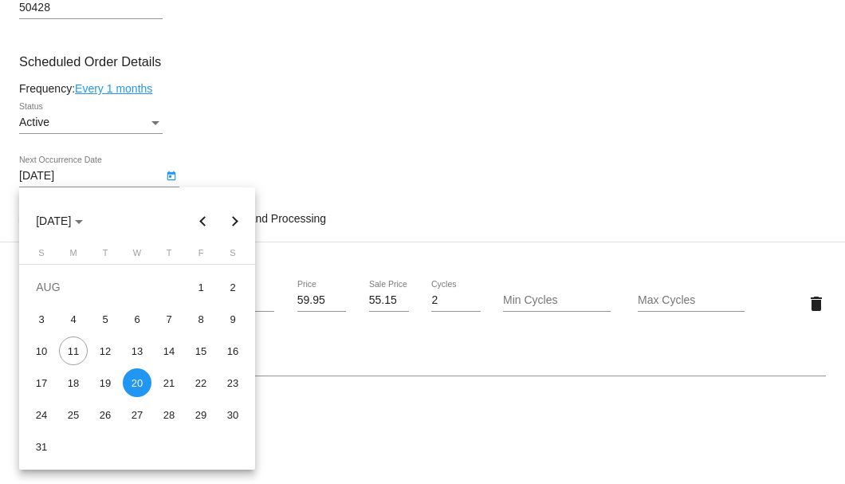
click at [234, 214] on button "Next month" at bounding box center [235, 221] width 32 height 32
click at [236, 383] on div "20" at bounding box center [232, 382] width 29 height 29
type input "[DATE]"
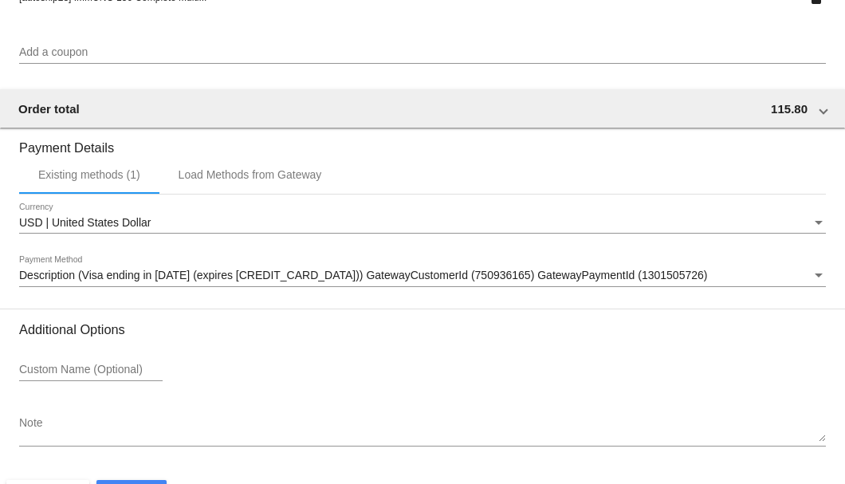
scroll to position [1538, 0]
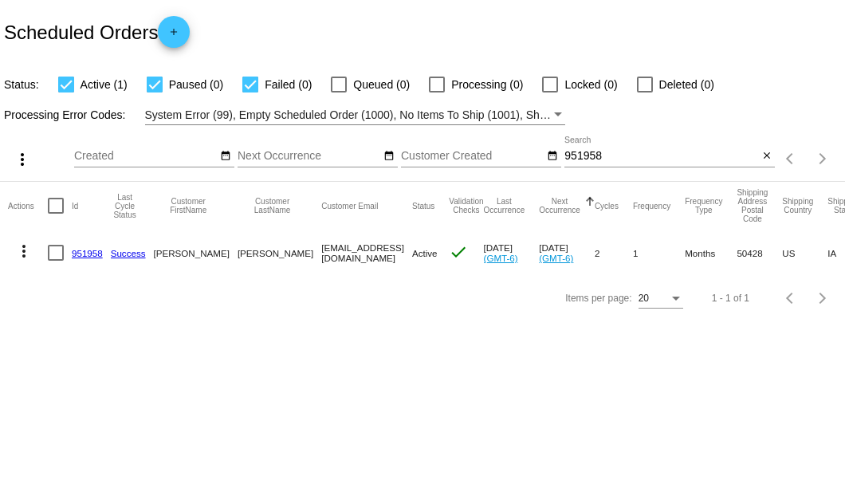
click at [336, 19] on div "Scheduled Orders add" at bounding box center [422, 32] width 845 height 64
click at [614, 150] on input "951958" at bounding box center [661, 156] width 194 height 13
type input "951958"
click at [614, 150] on input "951958" at bounding box center [661, 156] width 194 height 13
click at [88, 250] on link "951958" at bounding box center [87, 253] width 31 height 10
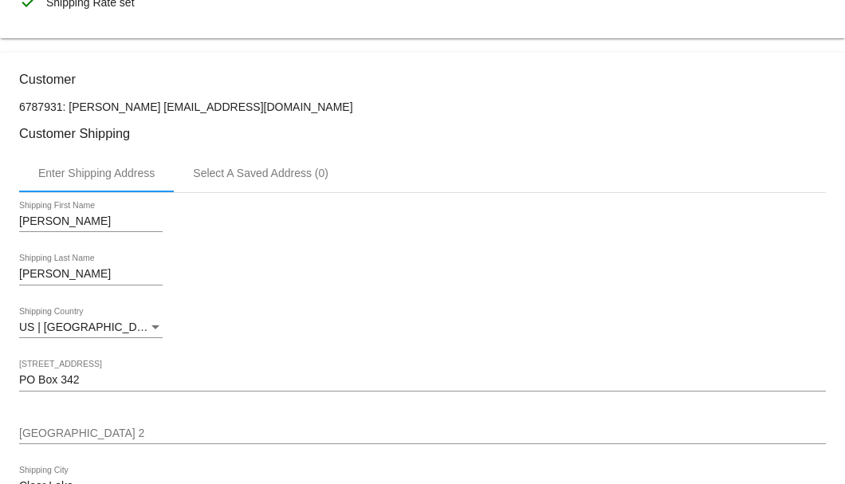
scroll to position [265, 0]
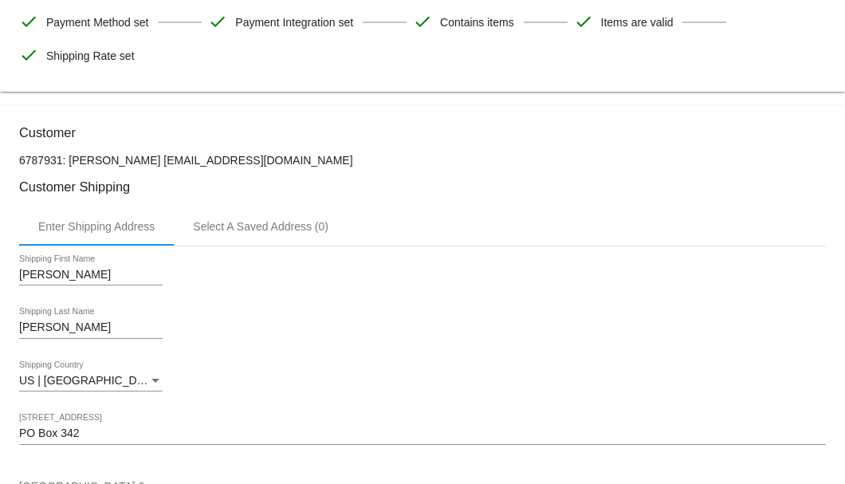
drag, startPoint x: 228, startPoint y: 156, endPoint x: 129, endPoint y: 156, distance: 98.8
click at [129, 156] on p "6787931: [PERSON_NAME] [EMAIL_ADDRESS][DOMAIN_NAME]" at bounding box center [422, 160] width 807 height 13
copy p "[EMAIL_ADDRESS][DOMAIN_NAME]"
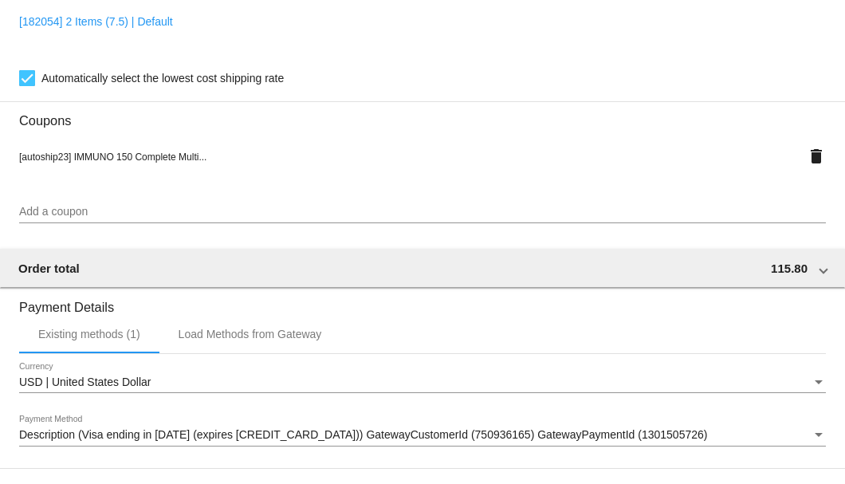
scroll to position [1538, 0]
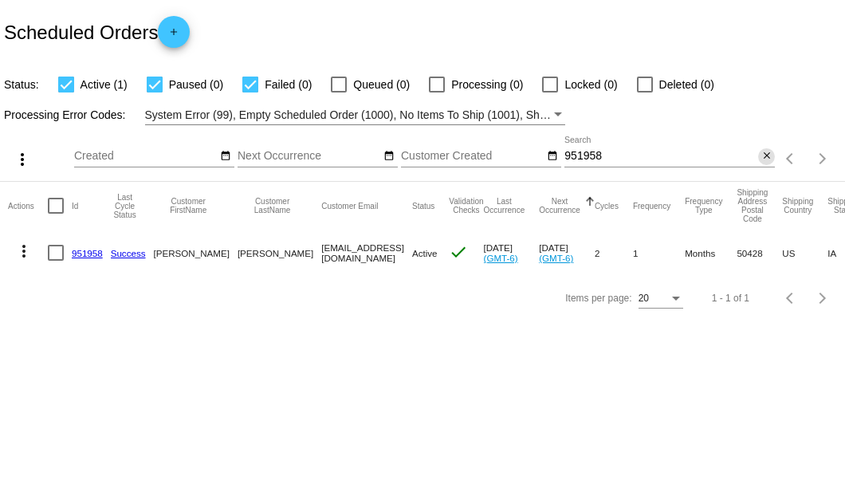
click at [764, 156] on mat-icon "close" at bounding box center [766, 156] width 11 height 13
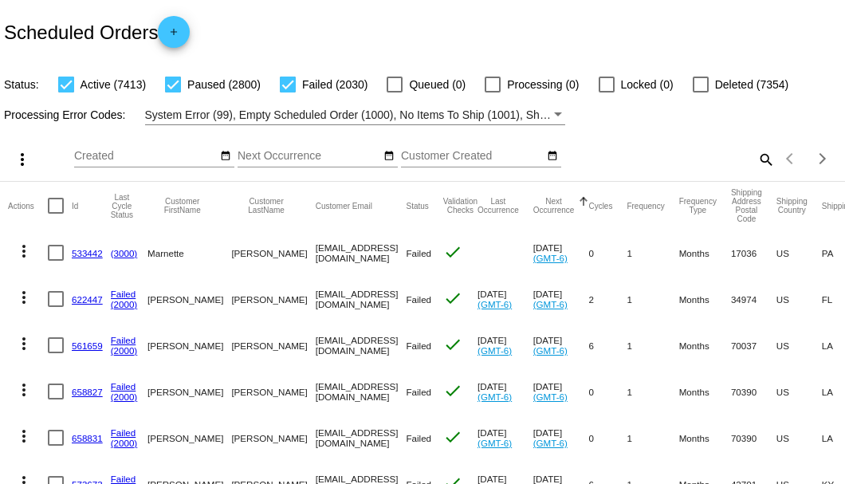
click at [348, 15] on div "Scheduled Orders add" at bounding box center [422, 32] width 845 height 64
click at [756, 171] on mat-icon "search" at bounding box center [765, 159] width 19 height 25
click at [754, 163] on input "Search" at bounding box center [669, 156] width 210 height 13
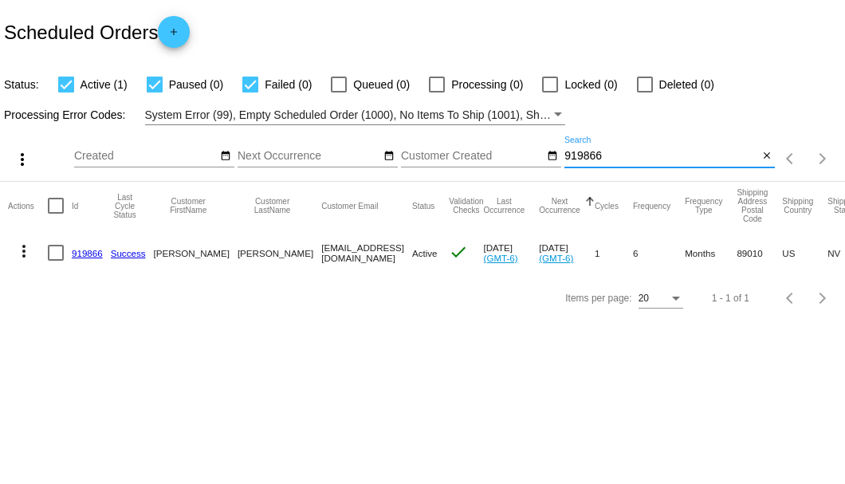
type input "919866"
click at [96, 253] on link "919866" at bounding box center [87, 253] width 31 height 10
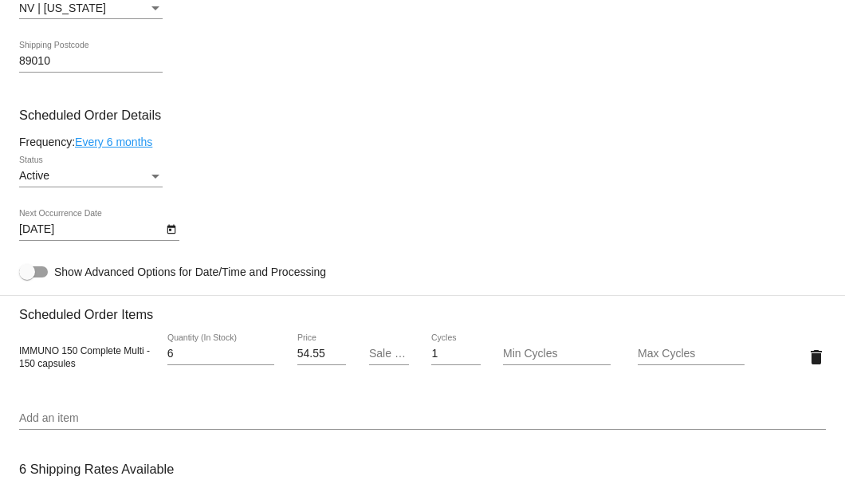
scroll to position [1063, 0]
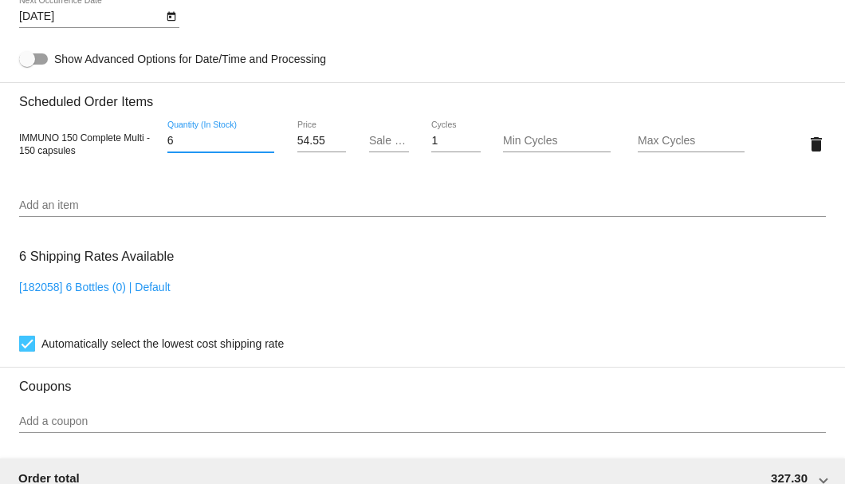
click at [187, 144] on input "6" at bounding box center [220, 141] width 107 height 13
type input "1"
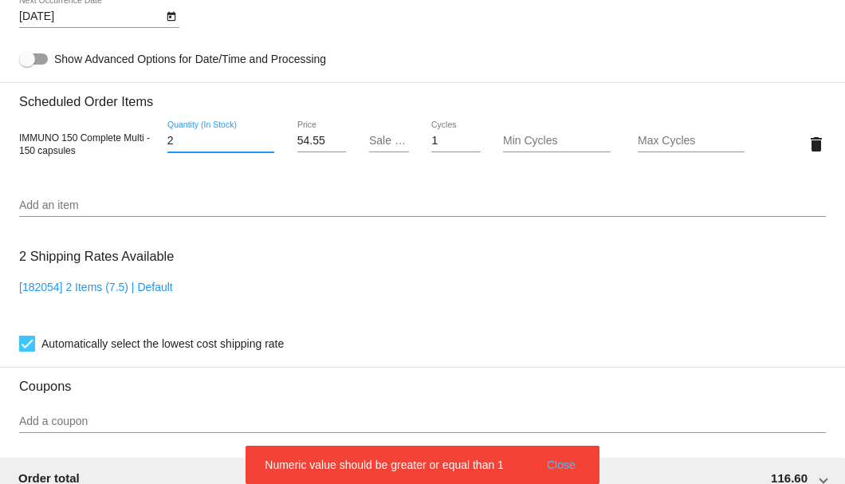
type input "2"
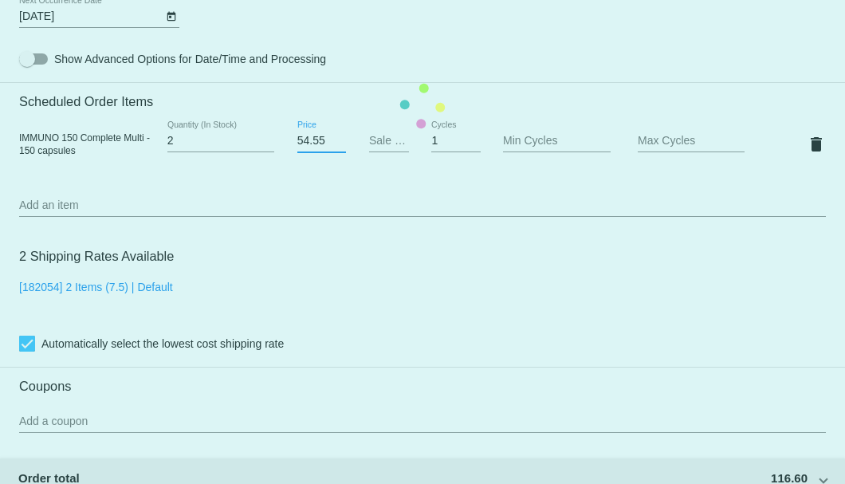
drag, startPoint x: 325, startPoint y: 140, endPoint x: 288, endPoint y: 140, distance: 37.5
click at [288, 140] on mat-card "Customer 3190409: [PERSON_NAME] [EMAIL_ADDRESS][DOMAIN_NAME] Customer Shipping …" at bounding box center [422, 106] width 845 height 1594
click at [379, 137] on mat-card "Customer 3190409: [PERSON_NAME] [EMAIL_ADDRESS][DOMAIN_NAME] Customer Shipping …" at bounding box center [422, 106] width 845 height 1594
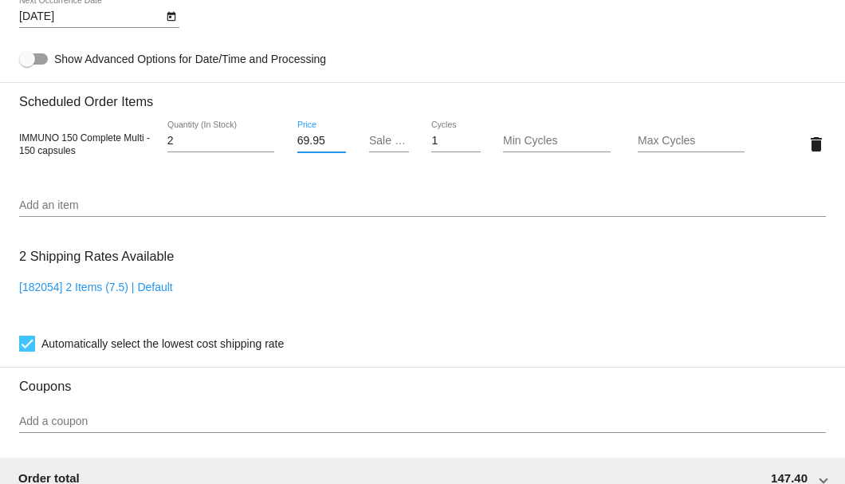
drag, startPoint x: 325, startPoint y: 142, endPoint x: 297, endPoint y: 142, distance: 28.7
click at [297, 142] on input "69.95" at bounding box center [321, 141] width 49 height 13
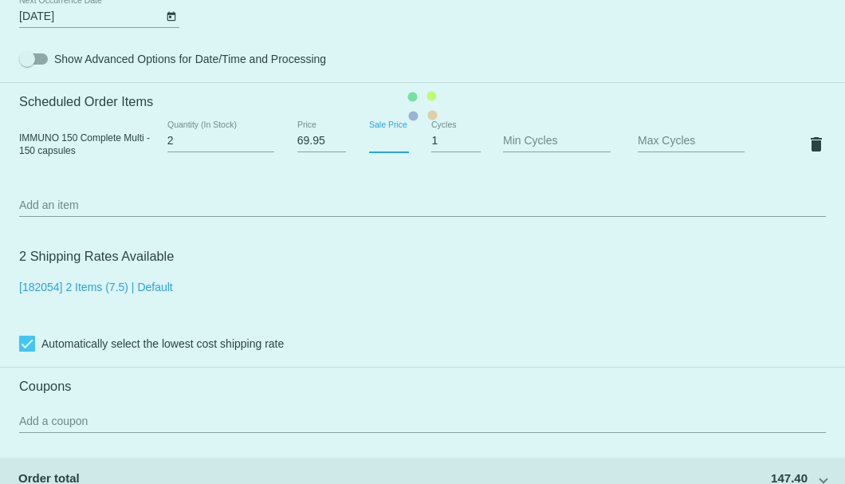
click at [371, 140] on mat-card "Customer 3190409: [PERSON_NAME] [EMAIL_ADDRESS][DOMAIN_NAME] Customer Shipping …" at bounding box center [422, 106] width 845 height 1594
click at [327, 140] on mat-card "Customer 3190409: [PERSON_NAME] [EMAIL_ADDRESS][DOMAIN_NAME] Customer Shipping …" at bounding box center [422, 106] width 845 height 1594
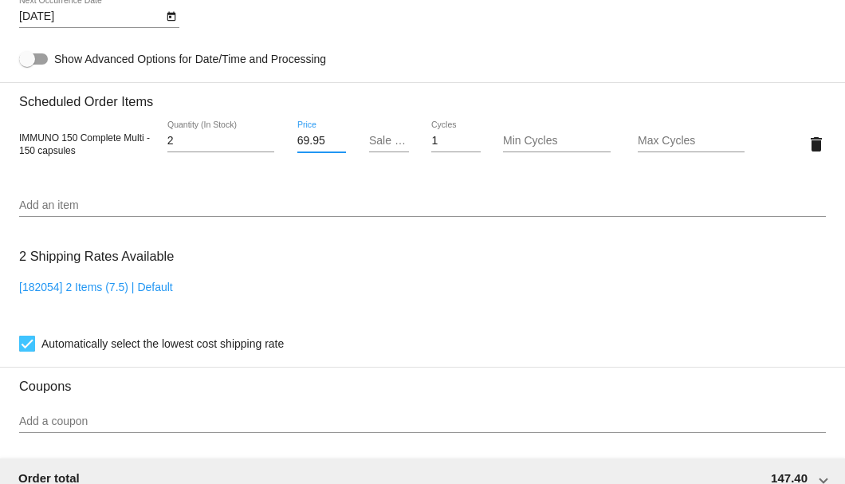
drag, startPoint x: 327, startPoint y: 140, endPoint x: 297, endPoint y: 140, distance: 30.3
click at [297, 140] on input "69.95" at bounding box center [321, 141] width 49 height 13
type input "59.95"
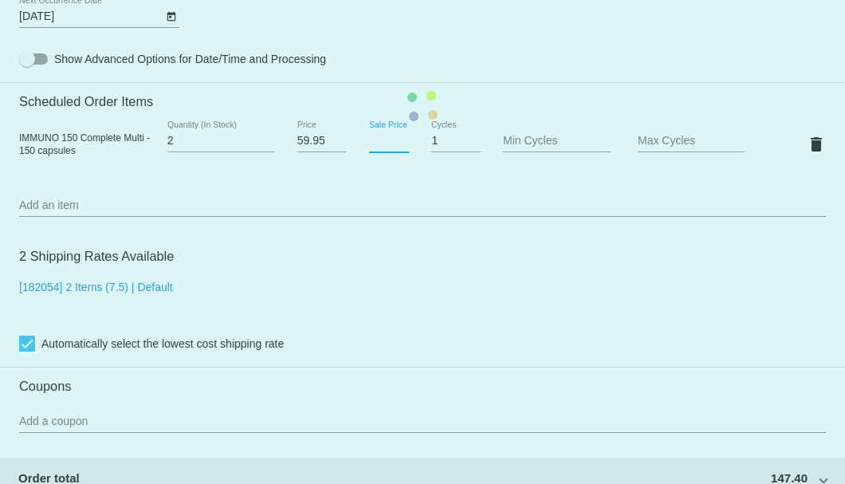
click at [376, 140] on mat-card "Customer 3190409: [PERSON_NAME] [EMAIL_ADDRESS][DOMAIN_NAME] Customer Shipping …" at bounding box center [422, 106] width 845 height 1594
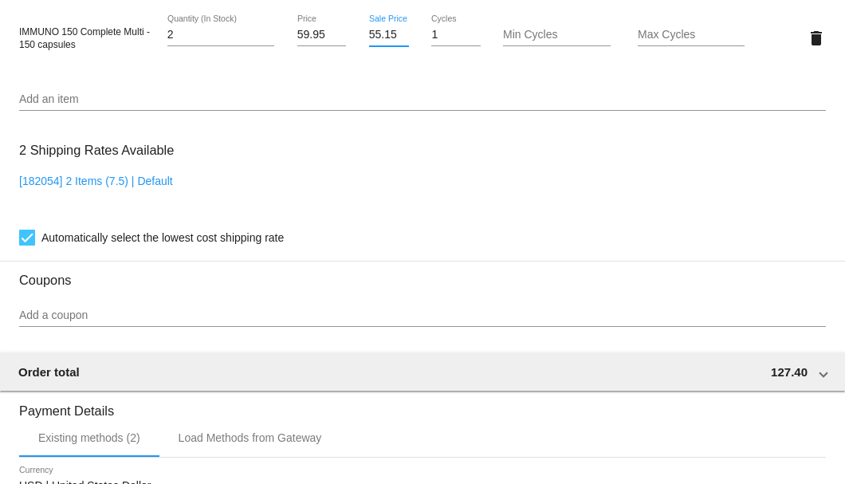
scroll to position [1275, 0]
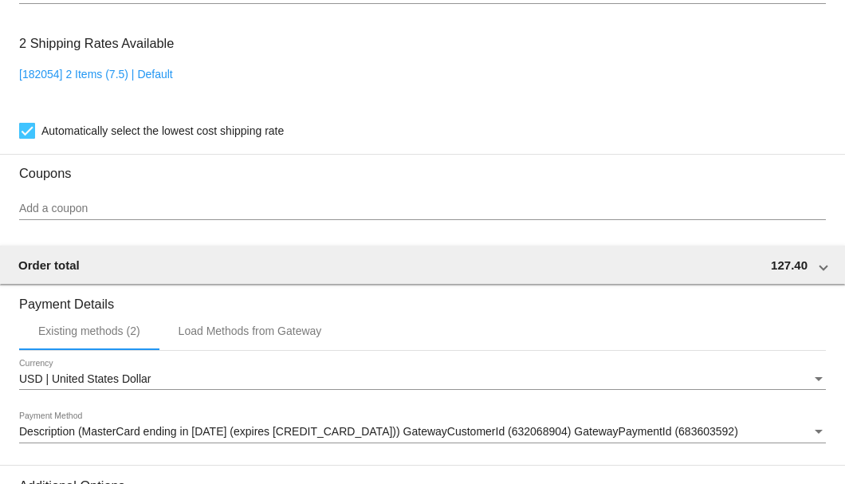
type input "55.15"
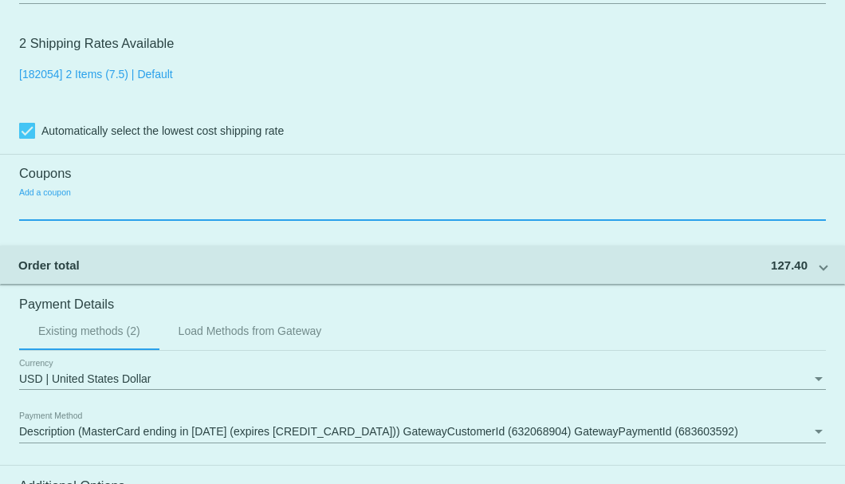
scroll to position [0, 0]
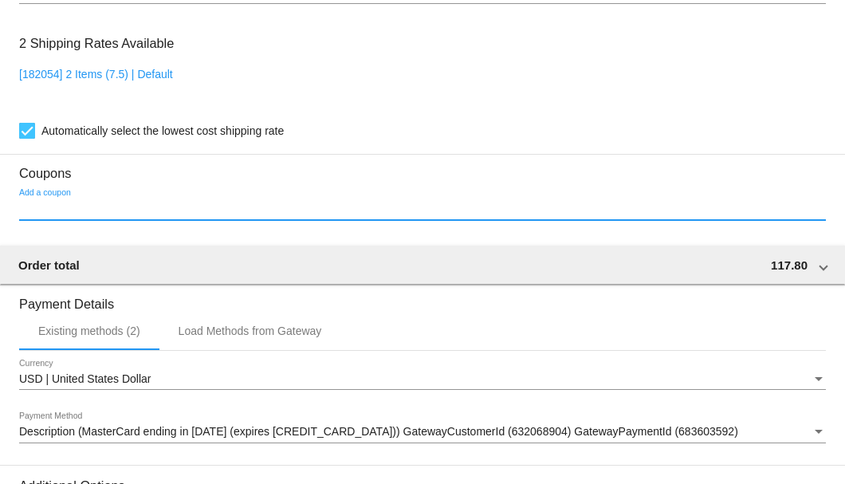
click at [92, 212] on input "Add a coupon" at bounding box center [422, 208] width 807 height 13
click at [77, 204] on input "Add a coupon" at bounding box center [422, 208] width 807 height 13
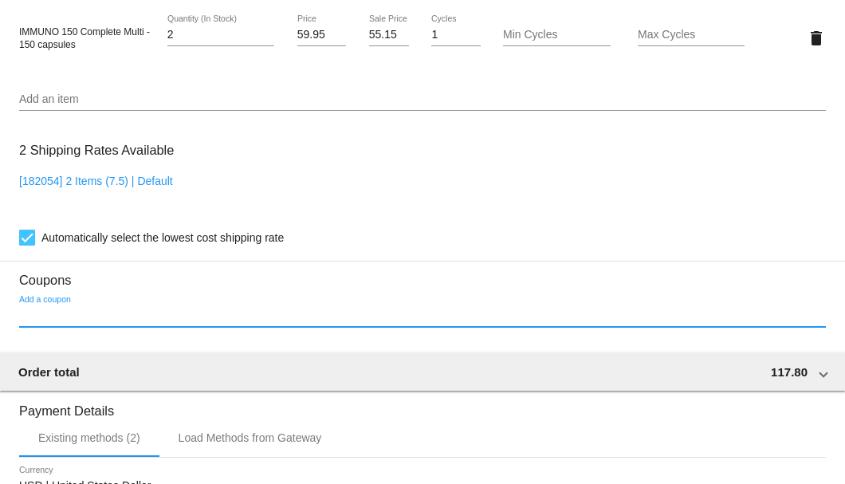
scroll to position [1381, 0]
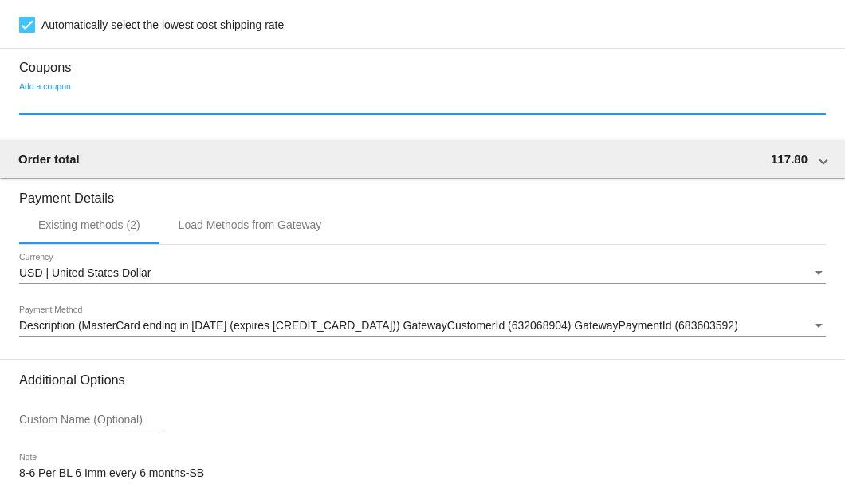
click at [76, 97] on input "Add a coupon" at bounding box center [422, 102] width 807 height 13
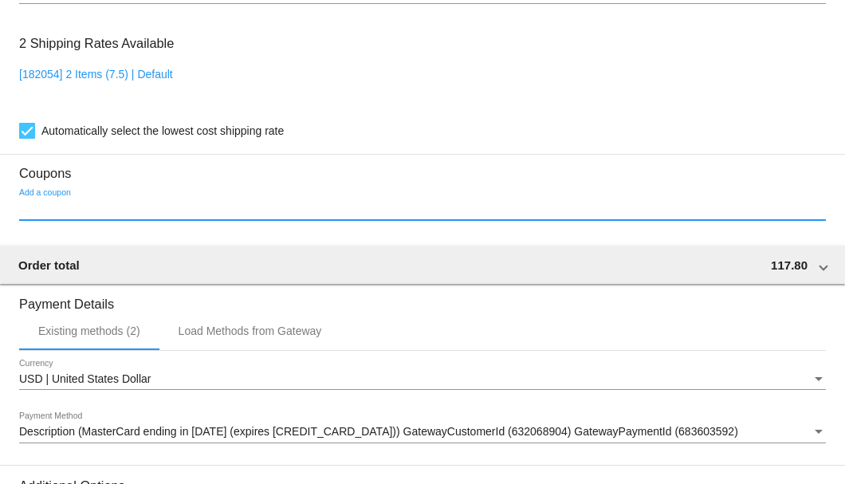
scroll to position [1116, 0]
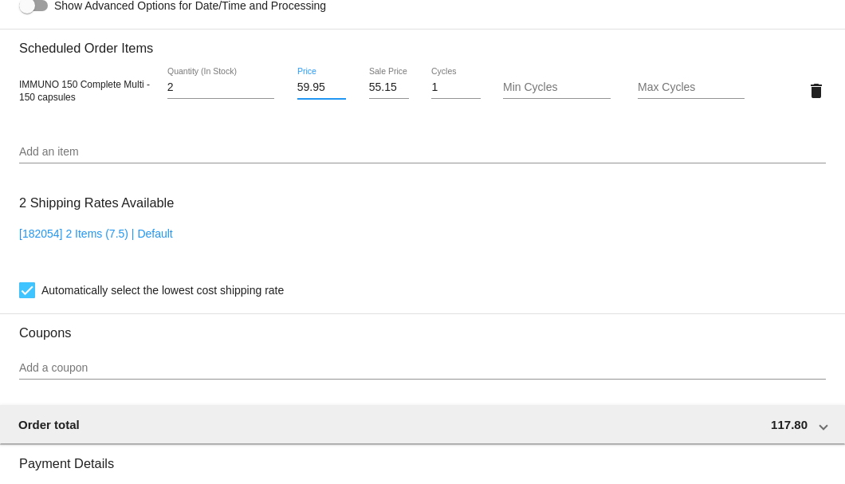
drag, startPoint x: 322, startPoint y: 91, endPoint x: 295, endPoint y: 91, distance: 27.1
click at [297, 91] on input "59.95" at bounding box center [321, 87] width 49 height 13
click at [69, 373] on mat-card "Customer 3190409: [PERSON_NAME] [EMAIL_ADDRESS][DOMAIN_NAME] Customer Shipping …" at bounding box center [422, 52] width 845 height 1594
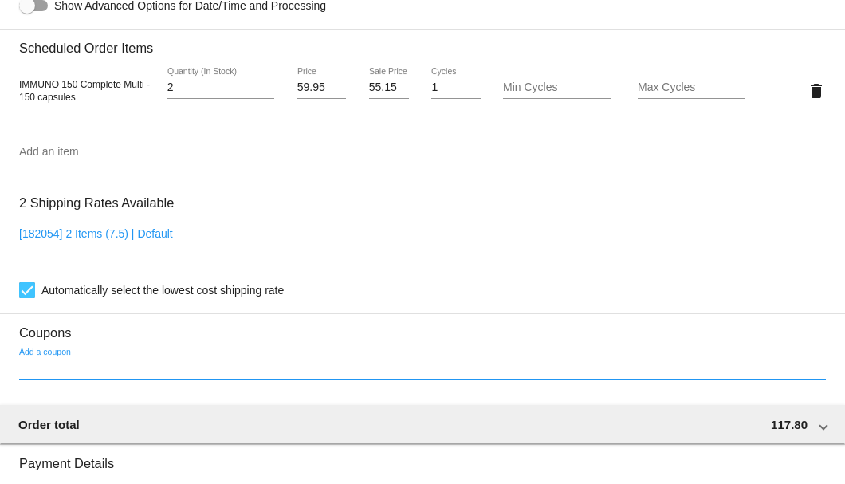
click at [74, 367] on input "Add a coupon" at bounding box center [422, 368] width 807 height 13
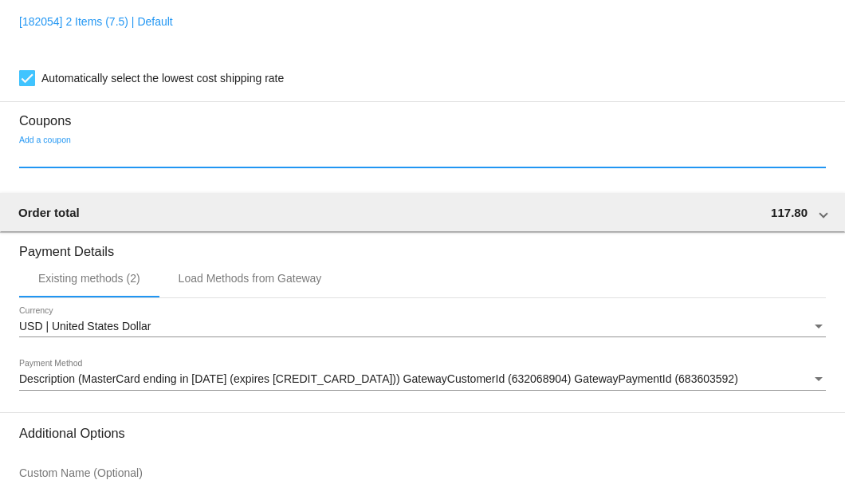
scroll to position [1169, 0]
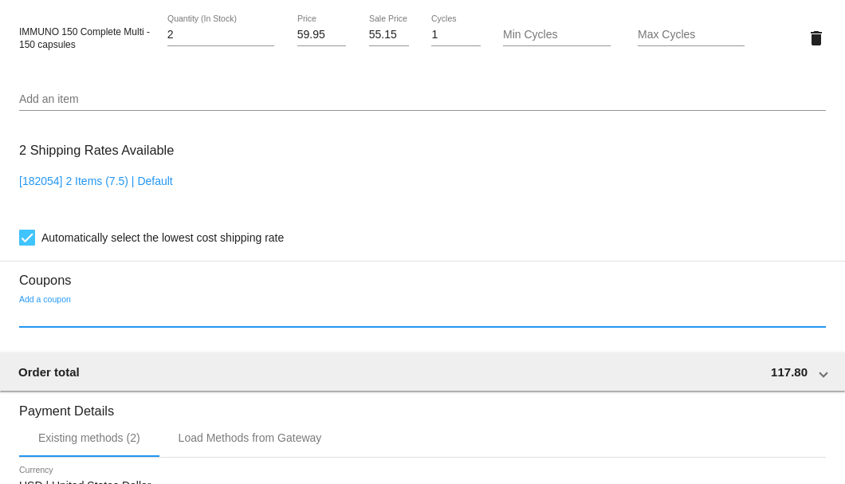
click at [67, 317] on input "Add a coupon" at bounding box center [422, 315] width 807 height 13
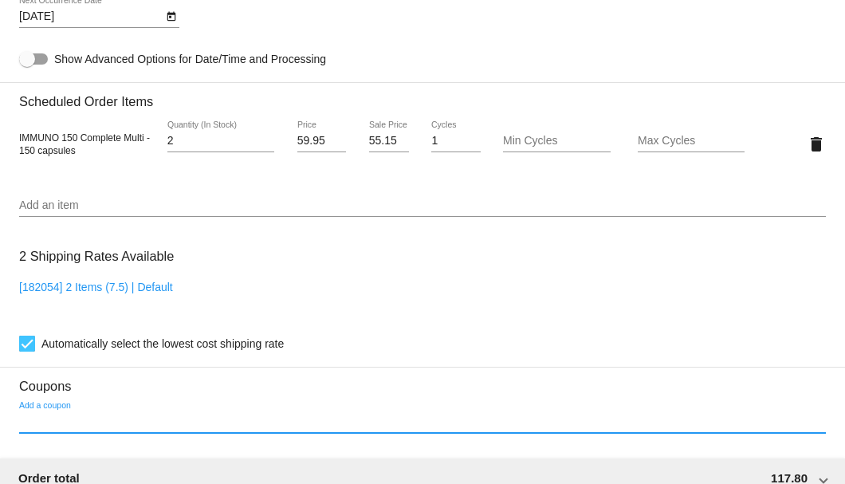
scroll to position [1222, 0]
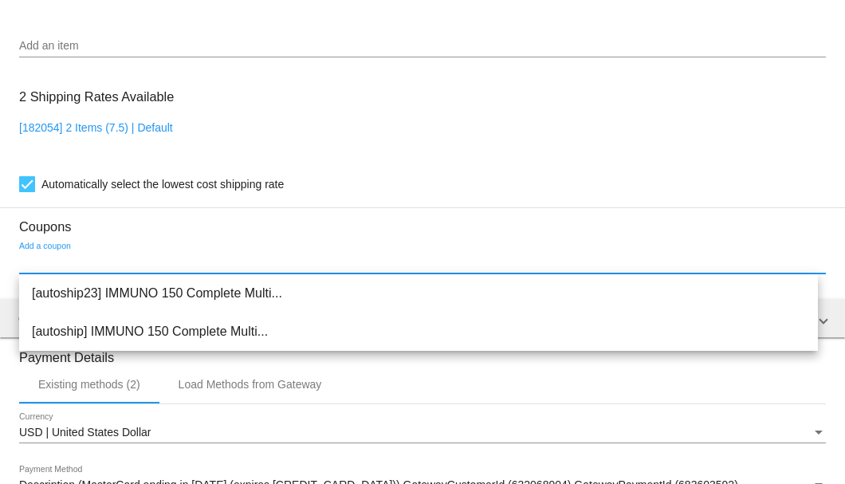
click at [90, 261] on input "Add a coupon" at bounding box center [422, 262] width 807 height 13
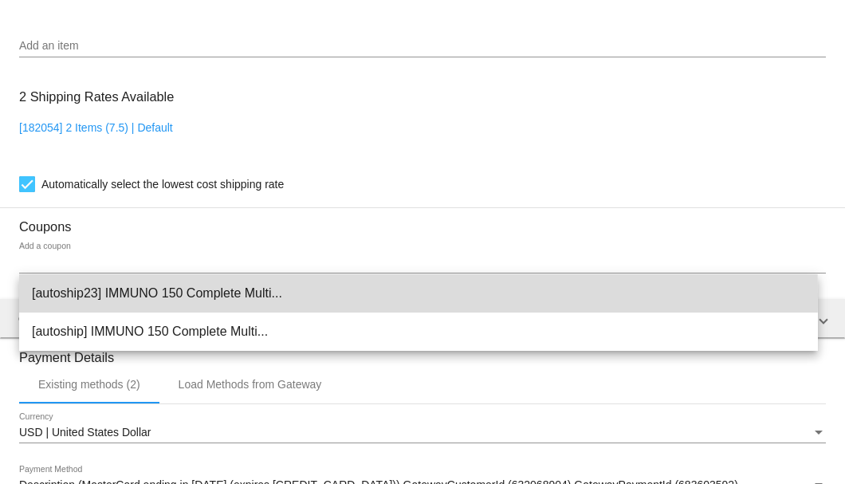
click at [96, 295] on span "[autoship23] IMMUNO 150 Complete Multi..." at bounding box center [418, 293] width 773 height 38
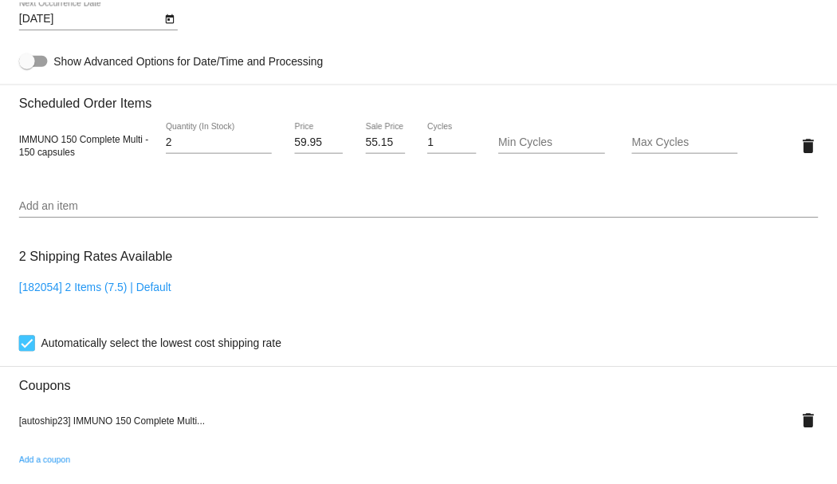
scroll to position [903, 0]
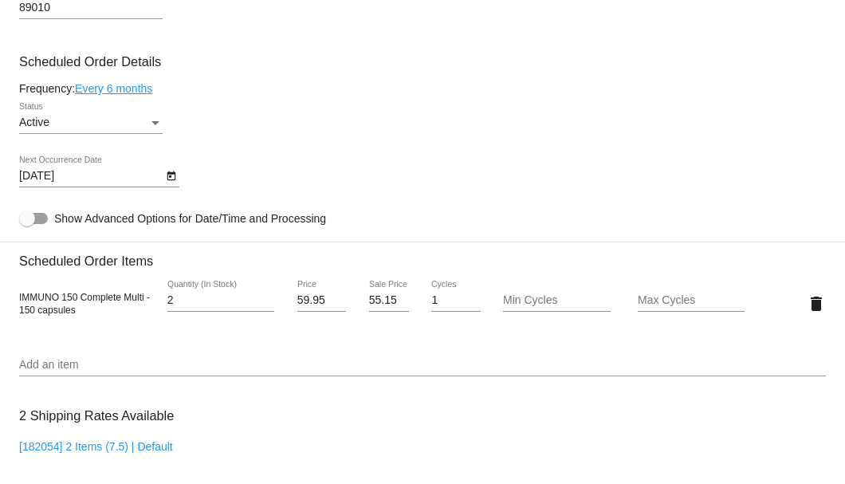
click at [143, 89] on link "Every 6 months" at bounding box center [113, 88] width 77 height 13
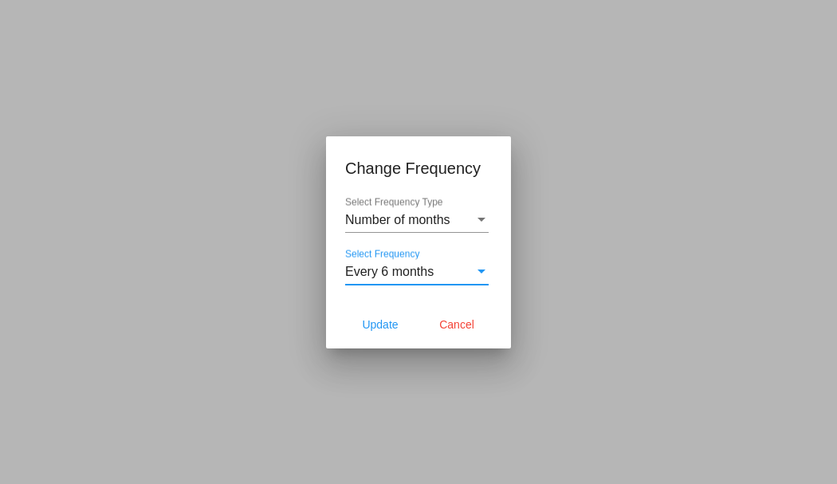
click at [376, 269] on span "Every 6 months" at bounding box center [389, 272] width 88 height 14
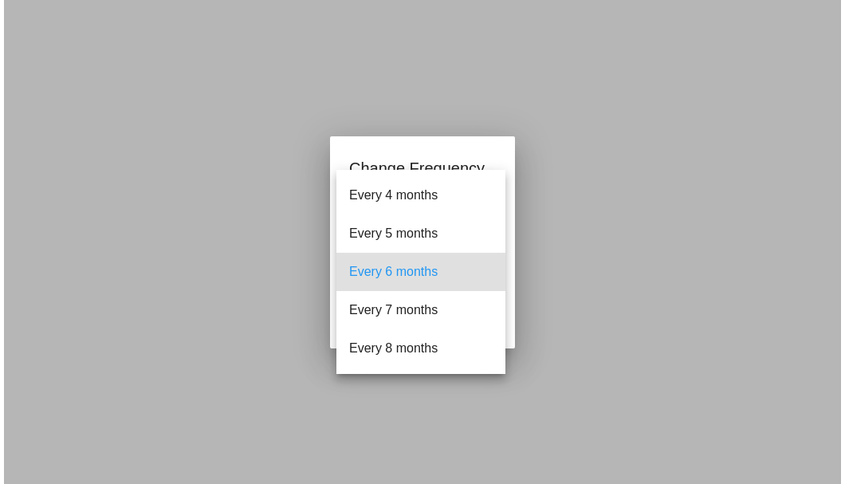
scroll to position [2, 0]
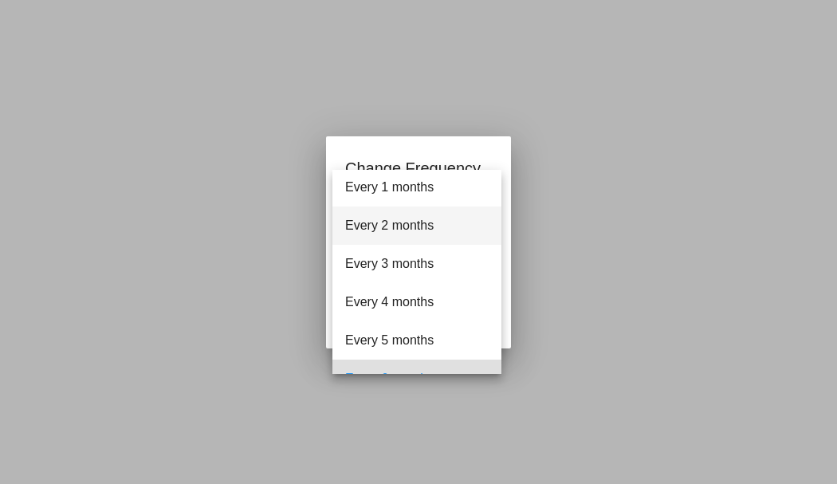
click at [384, 226] on span "Every 2 months" at bounding box center [416, 225] width 143 height 38
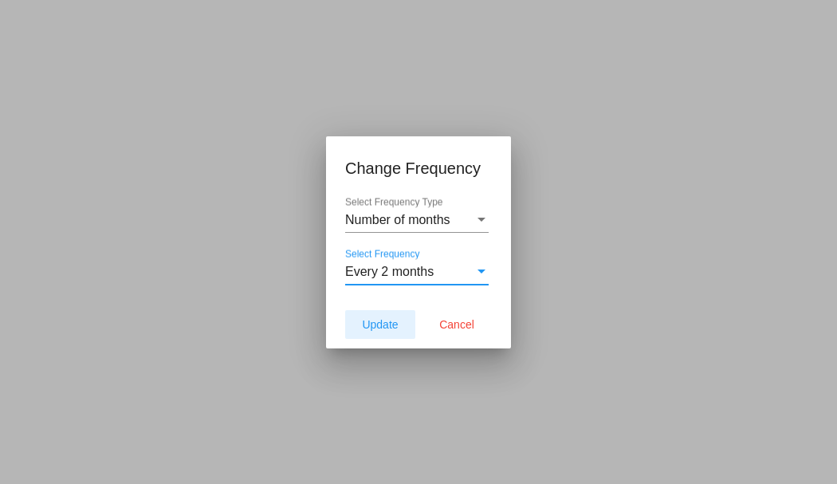
click at [372, 322] on span "Update" at bounding box center [380, 324] width 36 height 13
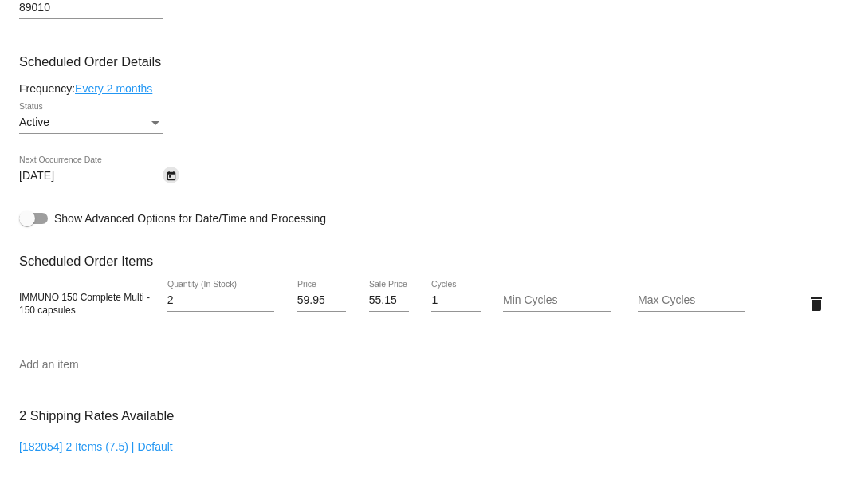
click at [167, 179] on icon "Open calendar" at bounding box center [171, 176] width 11 height 19
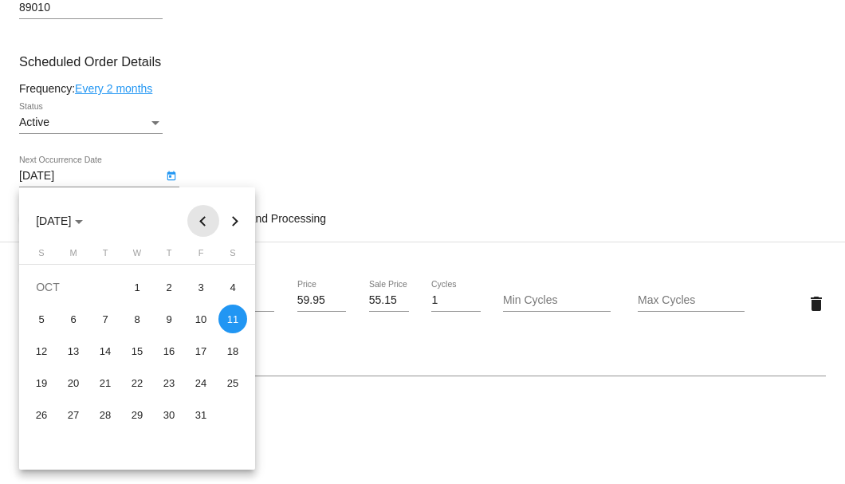
click at [206, 228] on button "Previous month" at bounding box center [203, 221] width 32 height 32
click at [136, 348] on div "10" at bounding box center [137, 350] width 29 height 29
type input "9/10/2025"
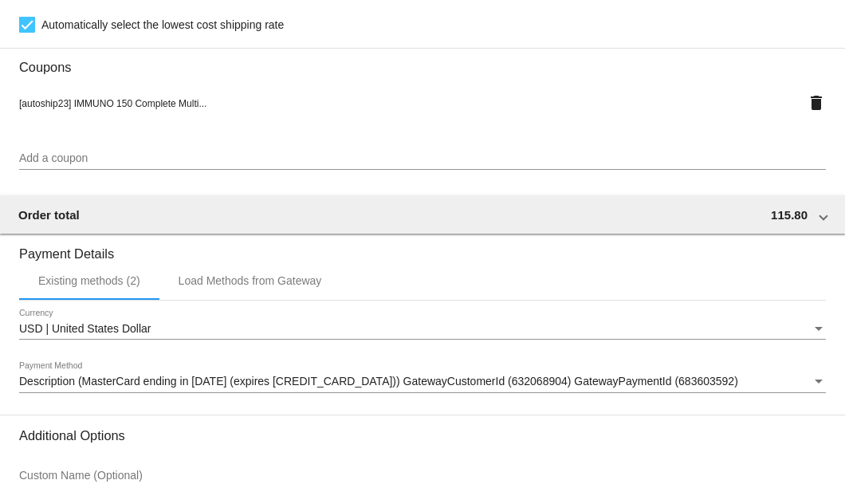
scroll to position [1538, 0]
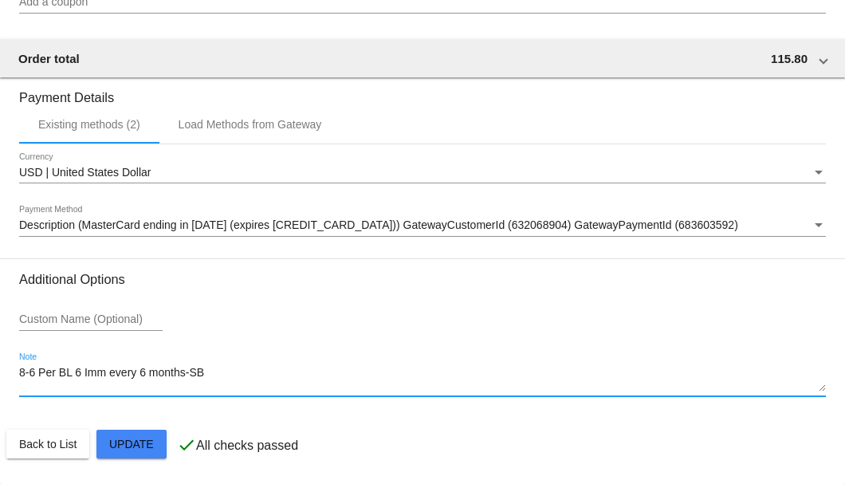
click at [187, 371] on textarea "8-6 Per BL 6 Imm every 6 months-SB" at bounding box center [422, 380] width 807 height 26
drag, startPoint x: 187, startPoint y: 371, endPoint x: 61, endPoint y: 371, distance: 125.9
click at [61, 371] on textarea "8-6 Per BL 6 Imm every 6 months-SB" at bounding box center [422, 380] width 807 height 26
drag, startPoint x: 118, startPoint y: 378, endPoint x: 11, endPoint y: 383, distance: 106.9
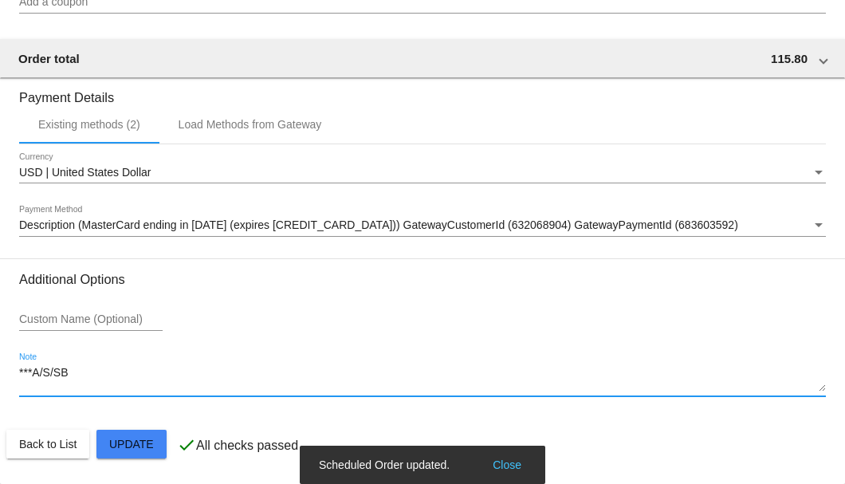
type textarea "***A/S/SB"
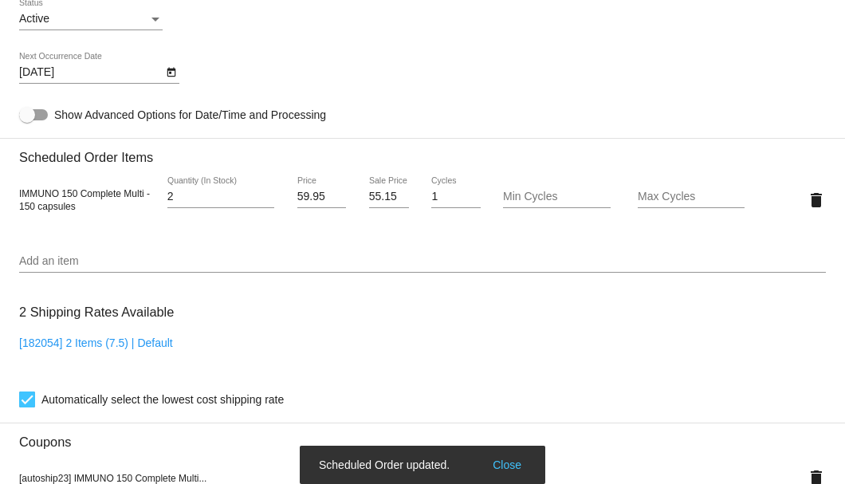
scroll to position [794, 0]
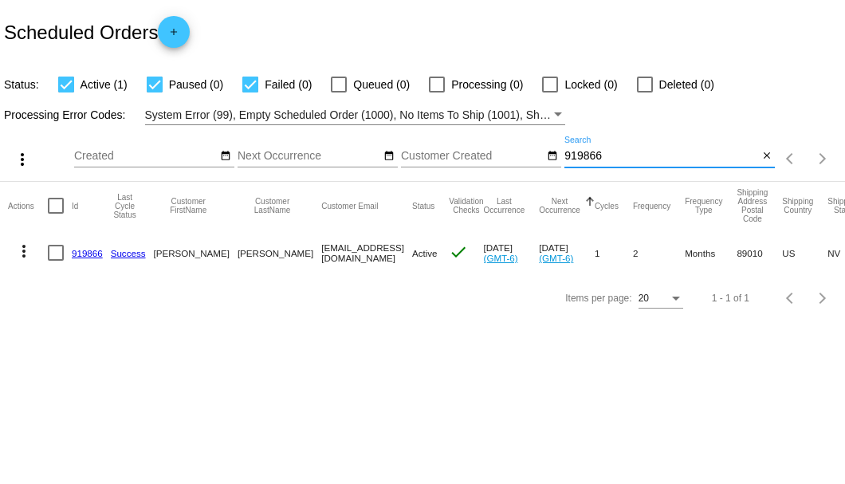
click at [577, 154] on input "919866" at bounding box center [661, 156] width 194 height 13
paste input "[EMAIL_ADDRESS][DOMAIN_NAME]"
type input "[EMAIL_ADDRESS][DOMAIN_NAME]"
click at [88, 248] on link "848820" at bounding box center [87, 253] width 31 height 10
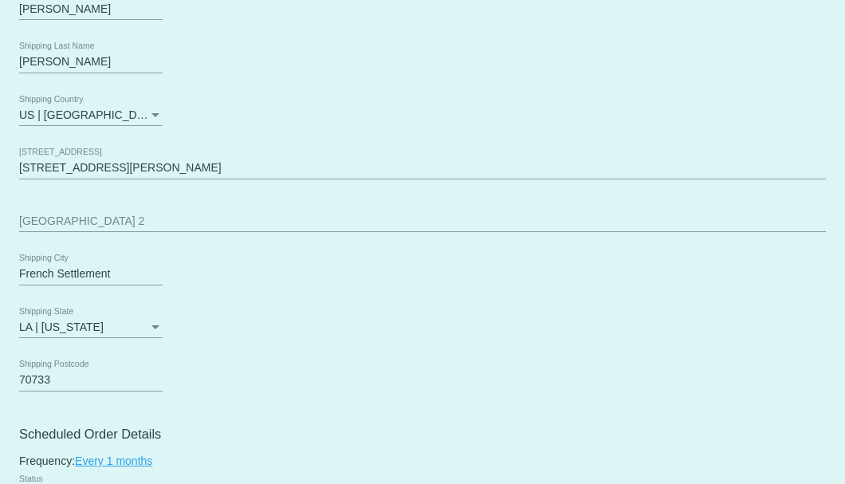
scroll to position [797, 0]
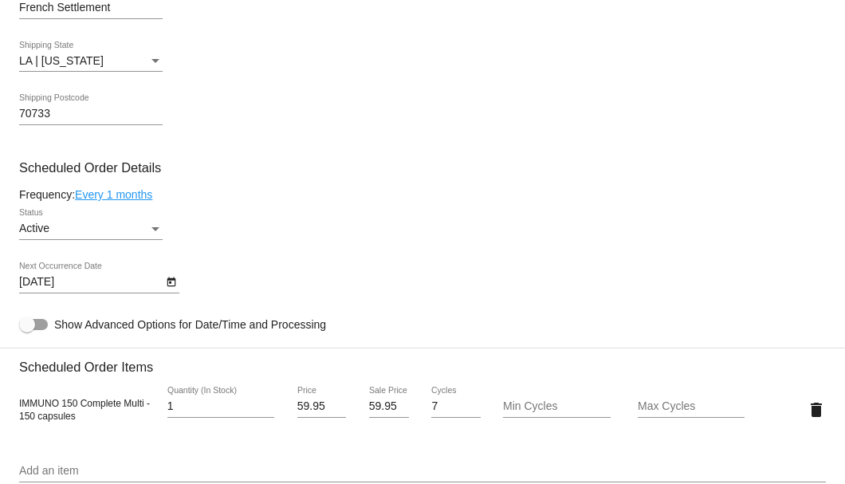
click at [171, 281] on icon "Open calendar" at bounding box center [171, 282] width 9 height 10
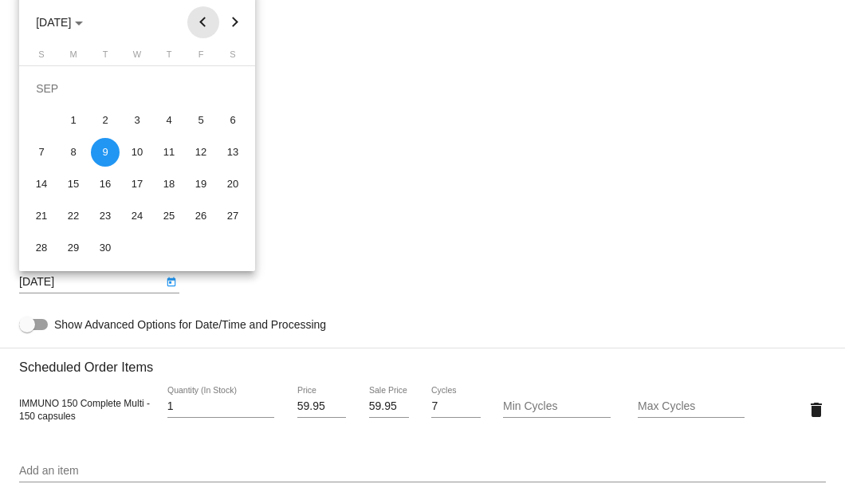
click at [201, 26] on button "Previous month" at bounding box center [203, 22] width 32 height 32
click at [72, 215] on div "25" at bounding box center [73, 216] width 29 height 29
type input "8/25/2025"
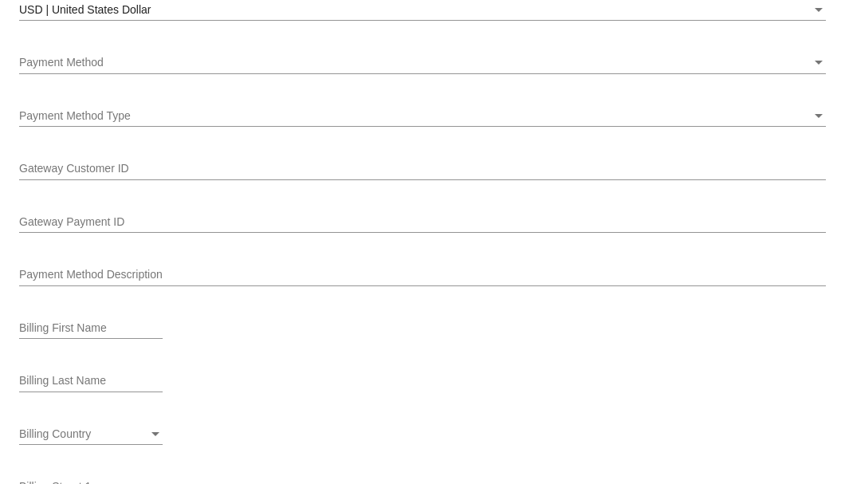
scroll to position [1647, 0]
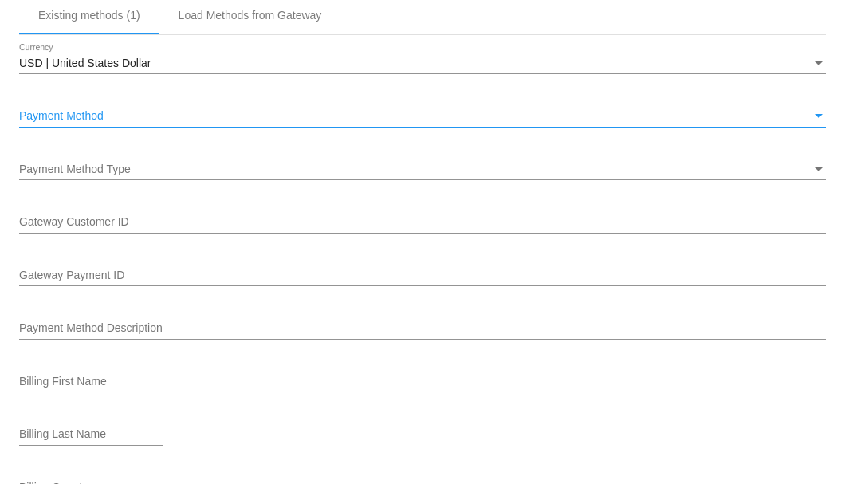
click at [86, 120] on span "Payment Method" at bounding box center [61, 115] width 84 height 13
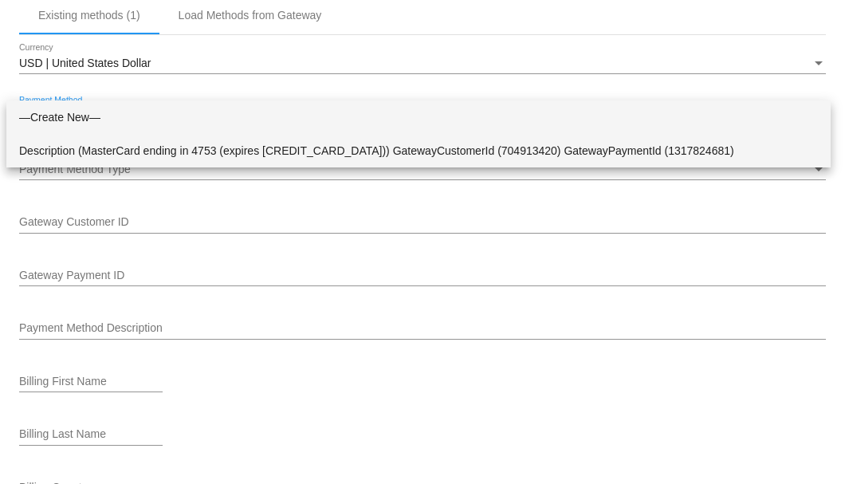
click at [93, 141] on span "Description (MasterCard ending in 4753 (expires 07/30)) GatewayCustomerId (7049…" at bounding box center [418, 150] width 799 height 33
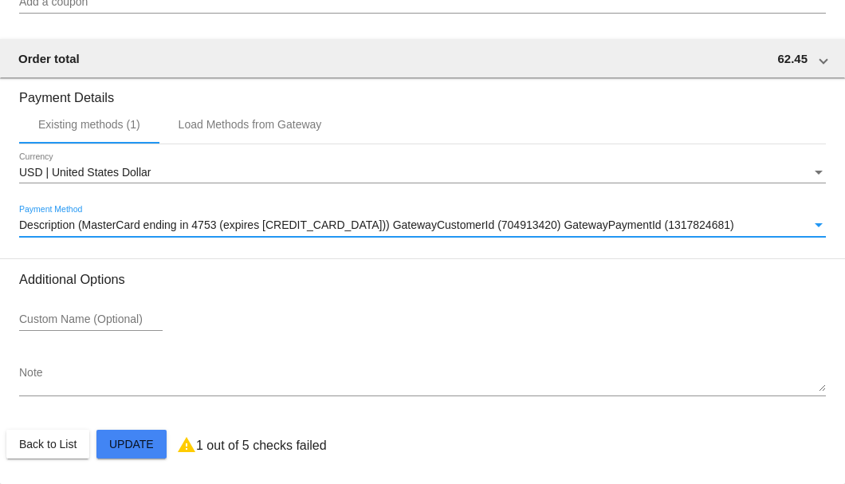
scroll to position [1538, 0]
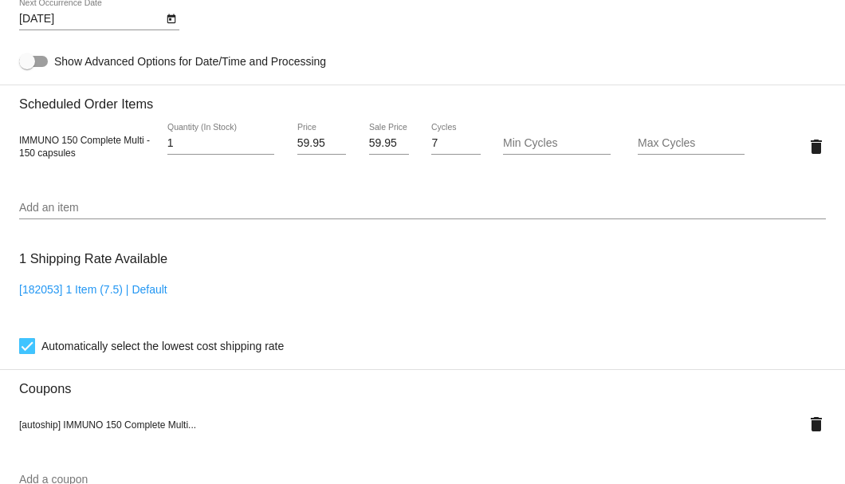
scroll to position [847, 0]
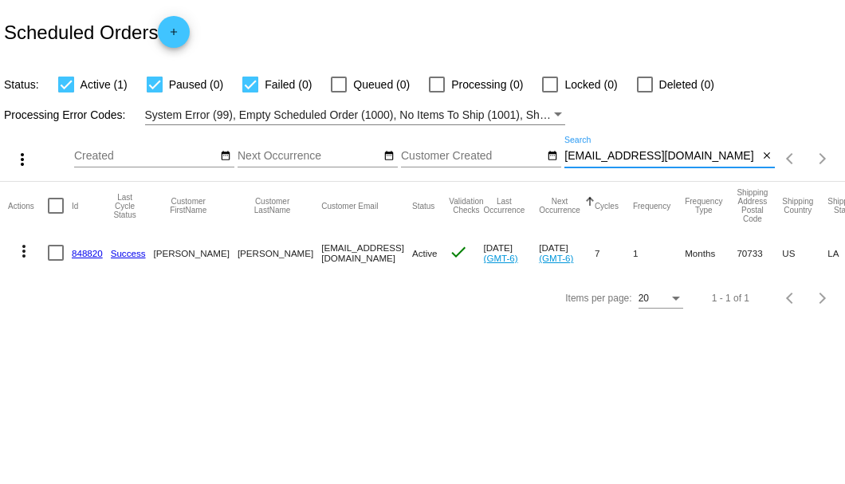
drag, startPoint x: 732, startPoint y: 153, endPoint x: 563, endPoint y: 164, distance: 169.4
click at [563, 164] on div "more_vert Aug Jan Feb Mar [DATE]" at bounding box center [422, 153] width 845 height 57
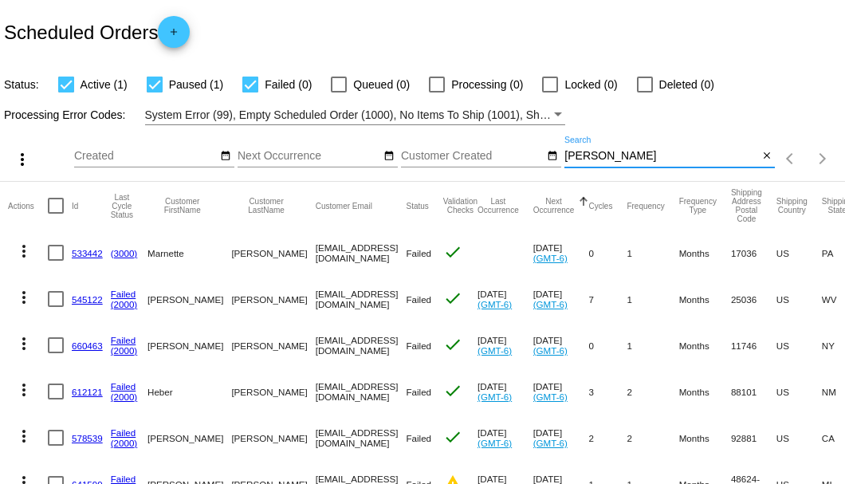
drag, startPoint x: 595, startPoint y: 177, endPoint x: 557, endPoint y: 177, distance: 37.5
click at [557, 177] on div "more_vert Aug Jan Feb Mar [DATE]" at bounding box center [422, 153] width 845 height 57
paste input "[EMAIL_ADDRESS][DOMAIN_NAME]"
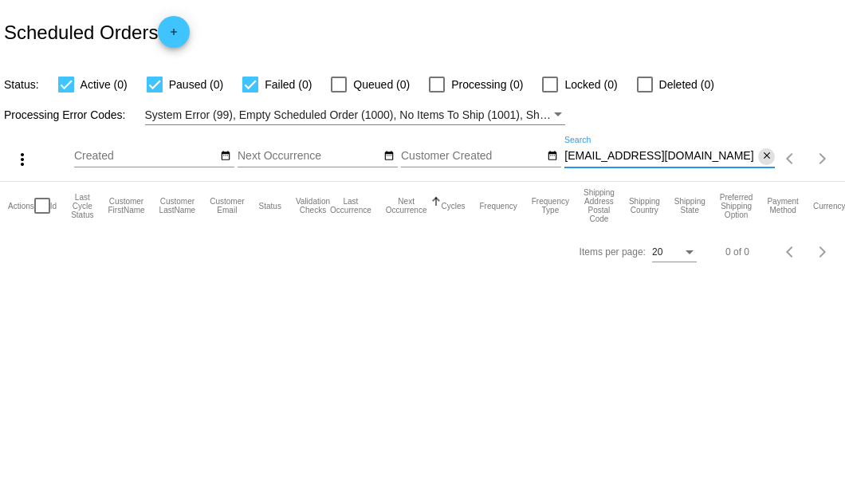
type input "[EMAIL_ADDRESS][DOMAIN_NAME]"
click at [760, 158] on button "close" at bounding box center [766, 156] width 17 height 17
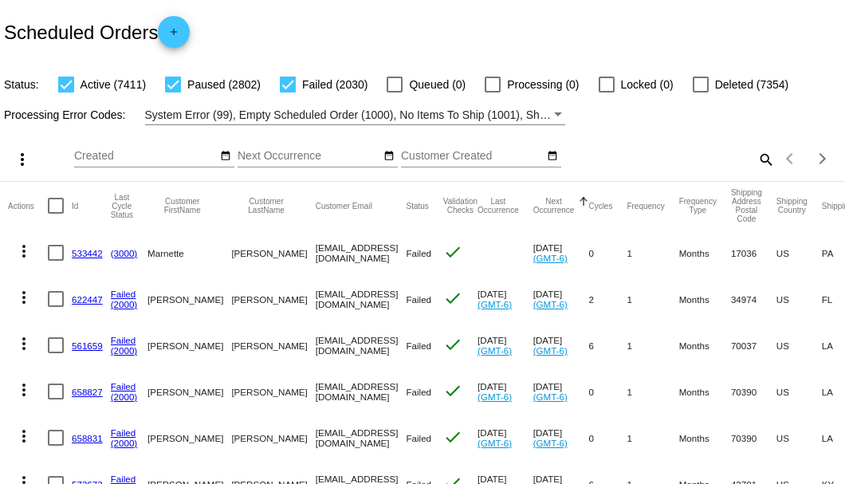
click at [762, 171] on mat-icon "search" at bounding box center [765, 159] width 19 height 25
click at [762, 167] on div "Search" at bounding box center [669, 151] width 210 height 31
click at [759, 163] on input "Search" at bounding box center [669, 156] width 210 height 13
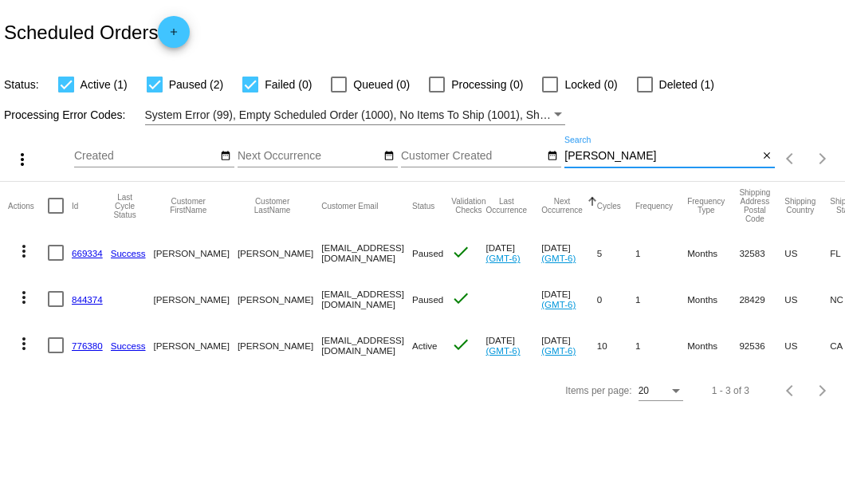
type input "[PERSON_NAME]"
click at [89, 344] on link "776380" at bounding box center [87, 345] width 31 height 10
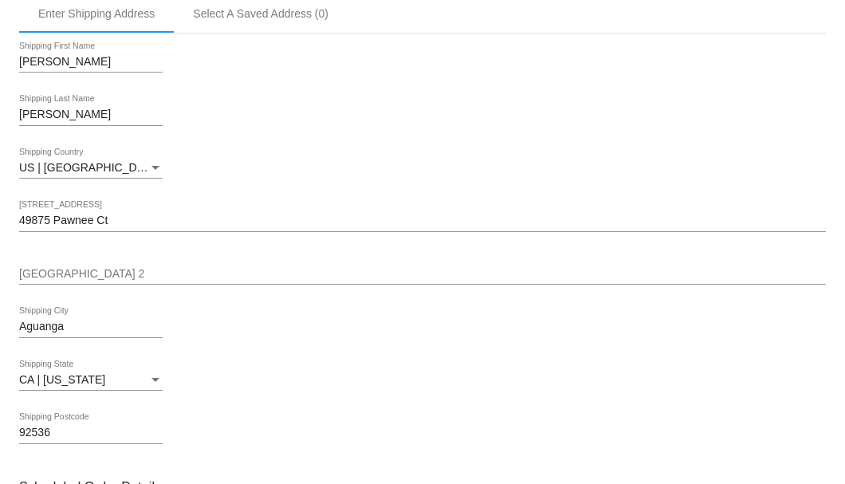
scroll to position [744, 0]
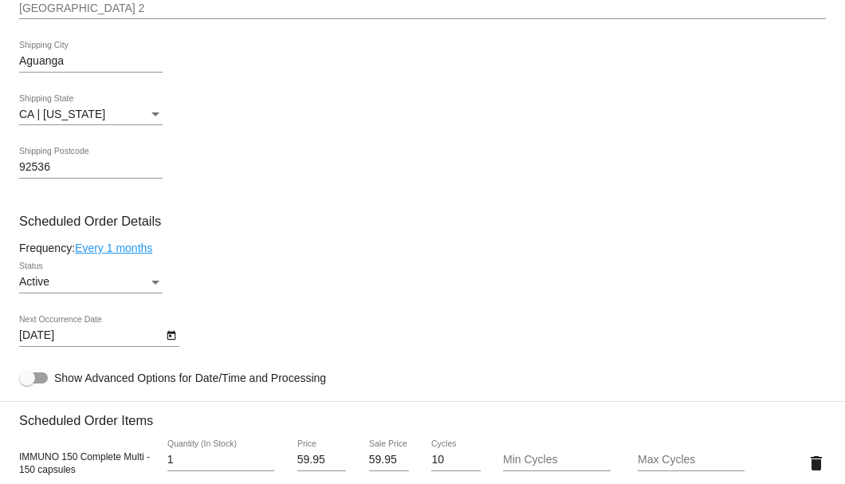
click at [151, 282] on div "Status" at bounding box center [155, 283] width 8 height 4
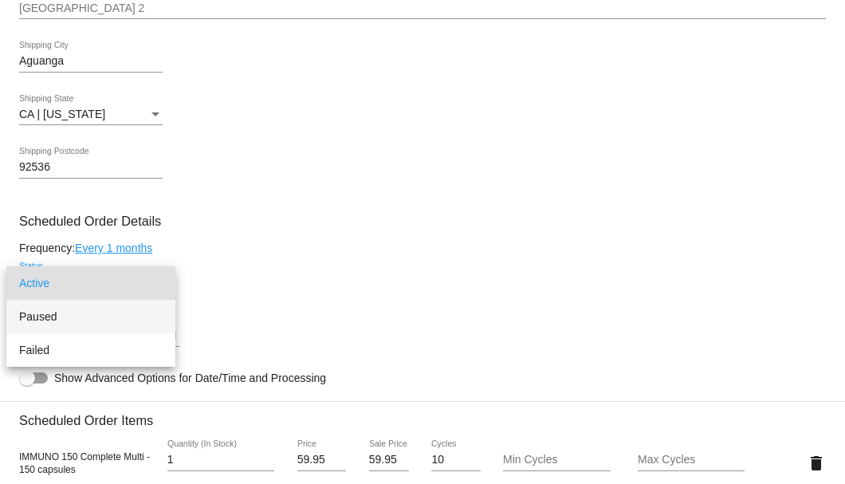
click at [81, 316] on span "Paused" at bounding box center [90, 316] width 143 height 33
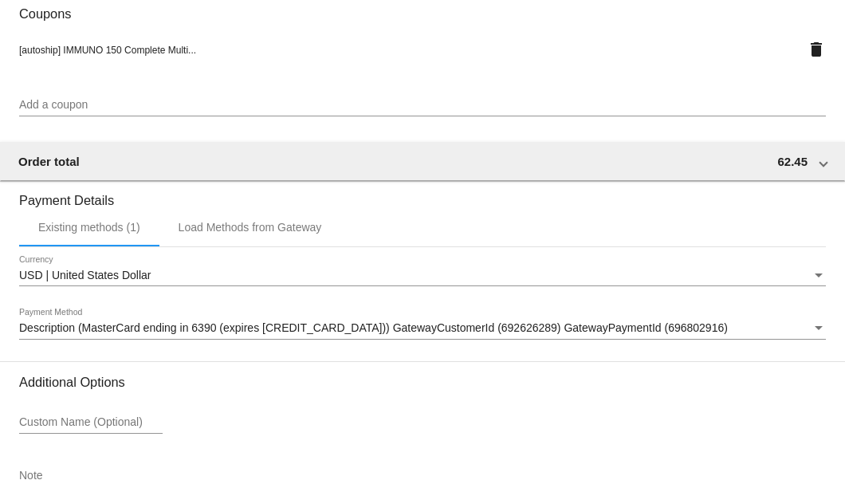
scroll to position [1538, 0]
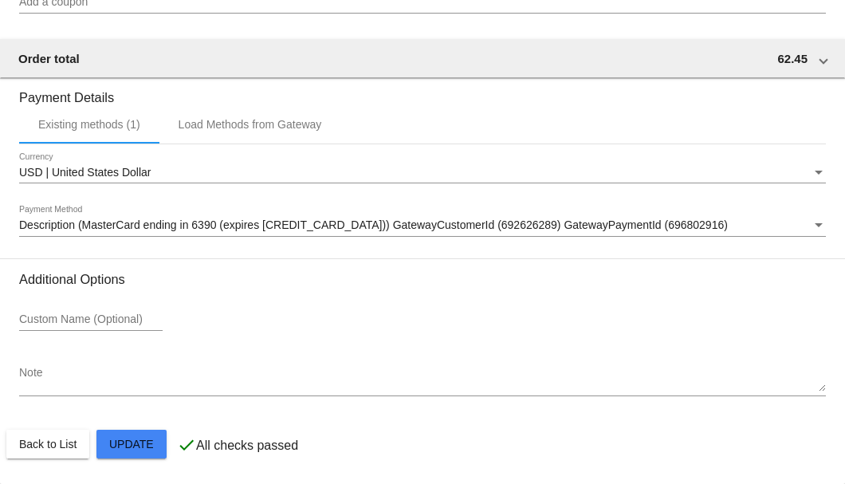
click at [82, 383] on textarea "Note" at bounding box center [422, 380] width 807 height 26
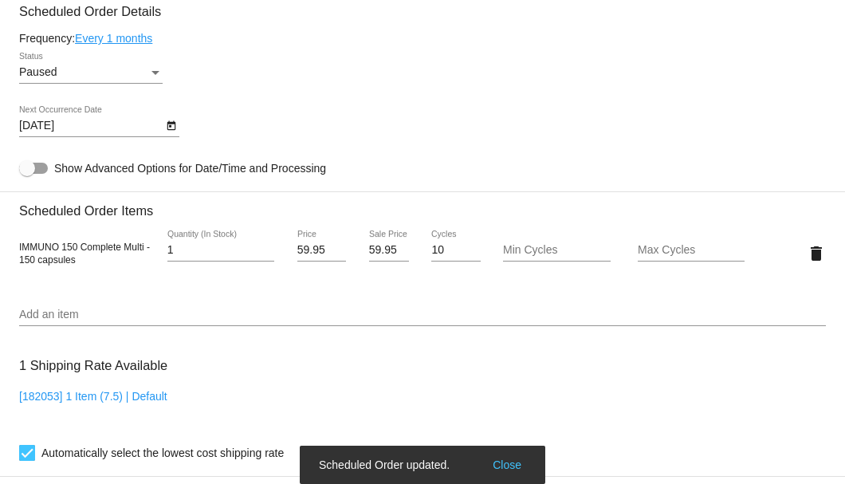
scroll to position [794, 0]
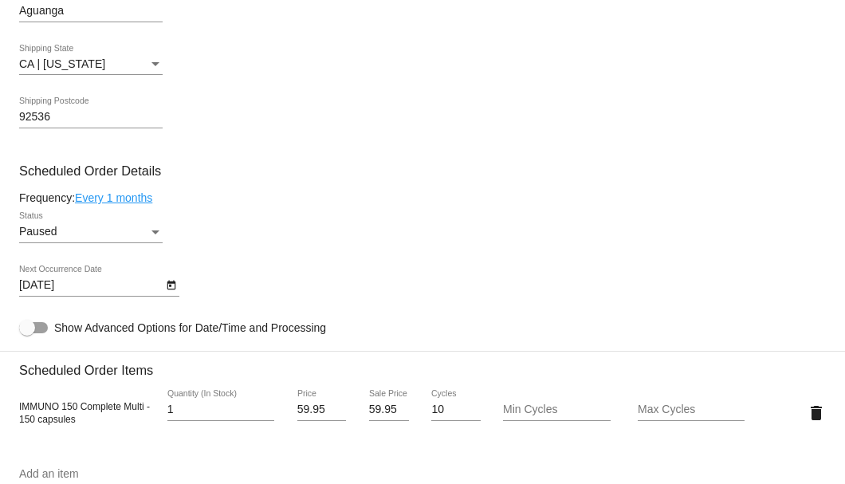
type textarea "8-11 Per Mr H req to pause A/S until ready to resume-SB"
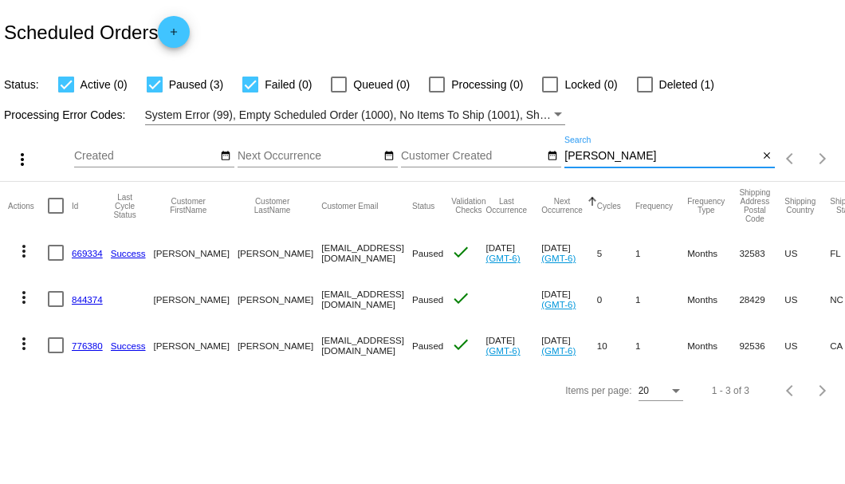
click at [577, 159] on input "[PERSON_NAME]" at bounding box center [661, 156] width 194 height 13
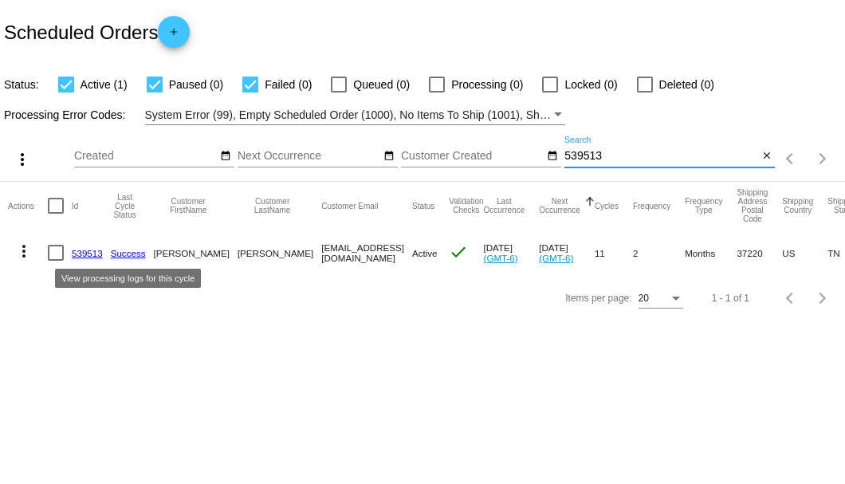
type input "539513"
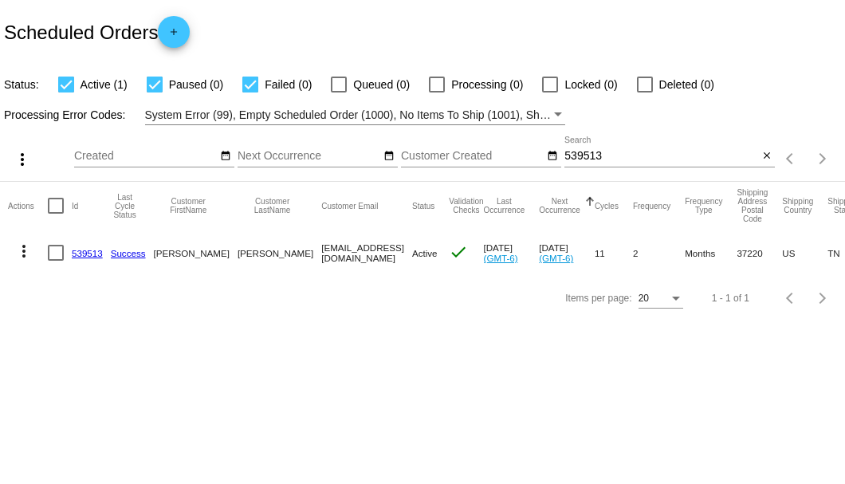
click at [84, 248] on link "539513" at bounding box center [87, 253] width 31 height 10
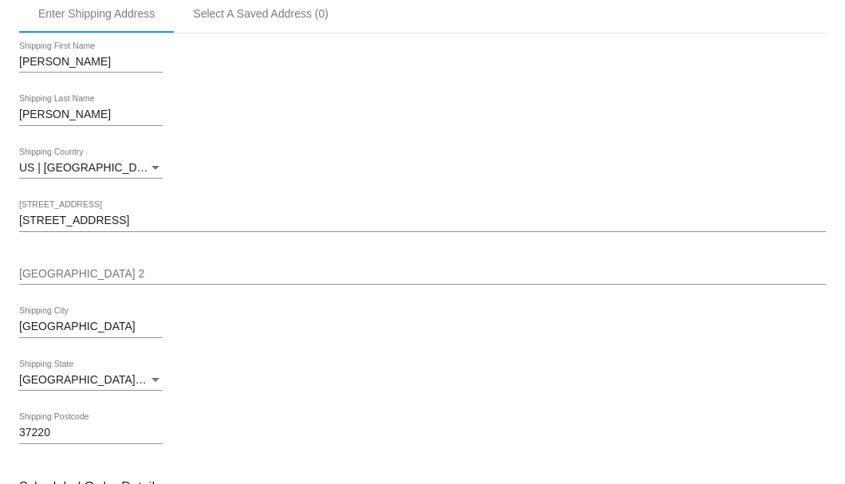
scroll to position [744, 0]
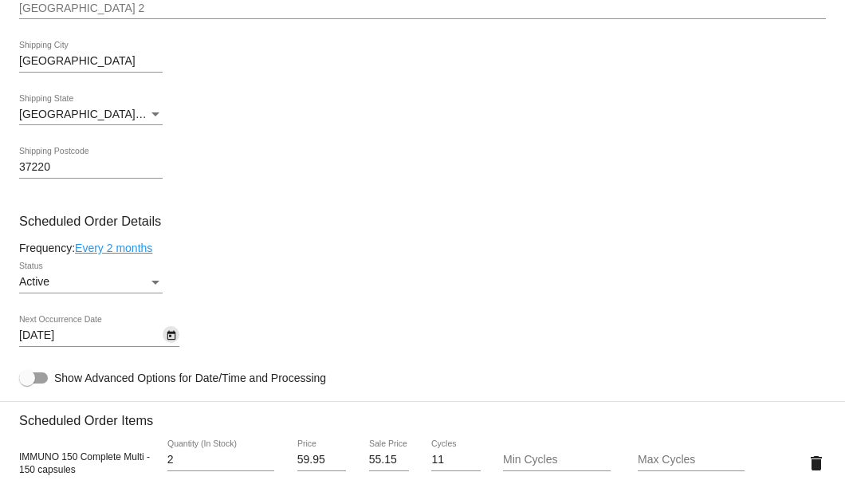
click at [165, 332] on button "Open calendar" at bounding box center [171, 334] width 17 height 17
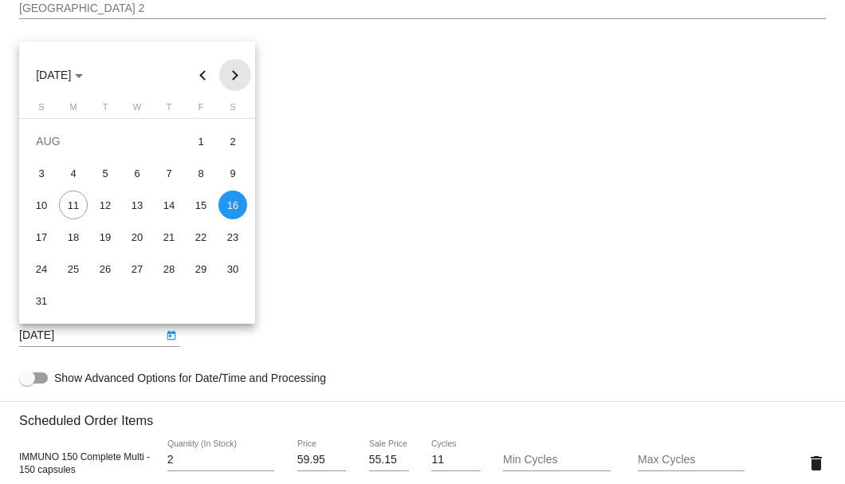
click at [237, 77] on button "Next month" at bounding box center [235, 75] width 32 height 32
click at [108, 237] on div "16" at bounding box center [105, 236] width 29 height 29
type input "9/16/2025"
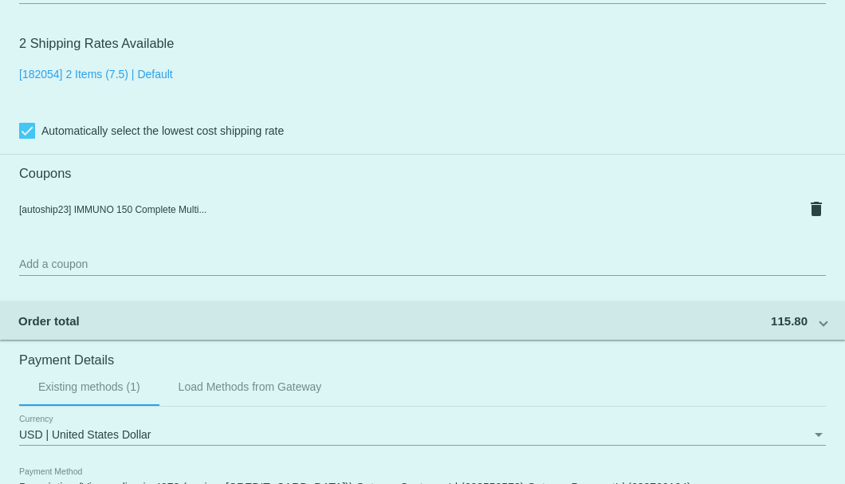
scroll to position [1538, 0]
